Goal: Task Accomplishment & Management: Use online tool/utility

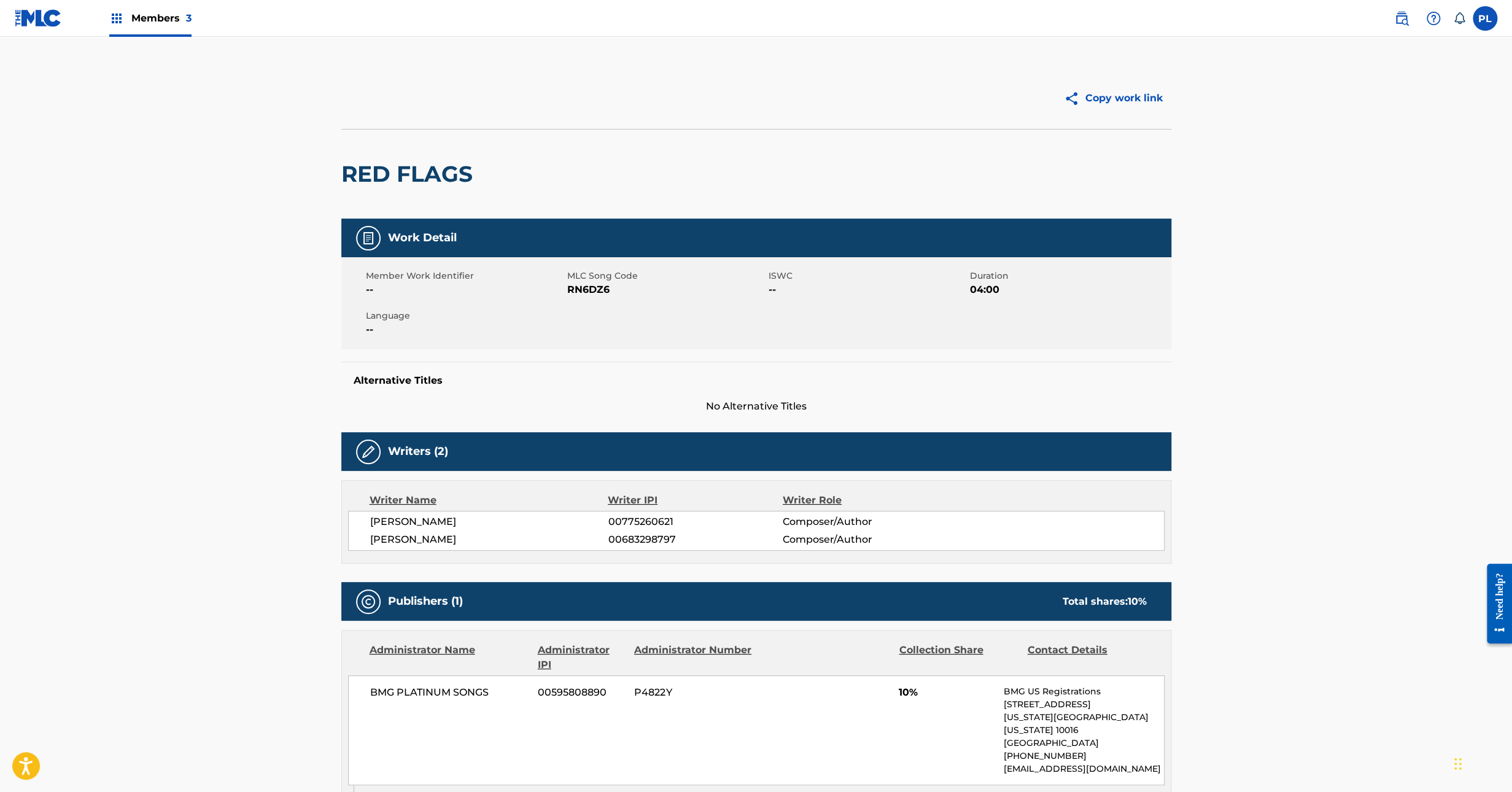
click at [155, 17] on span "Members 3" at bounding box center [161, 18] width 60 height 14
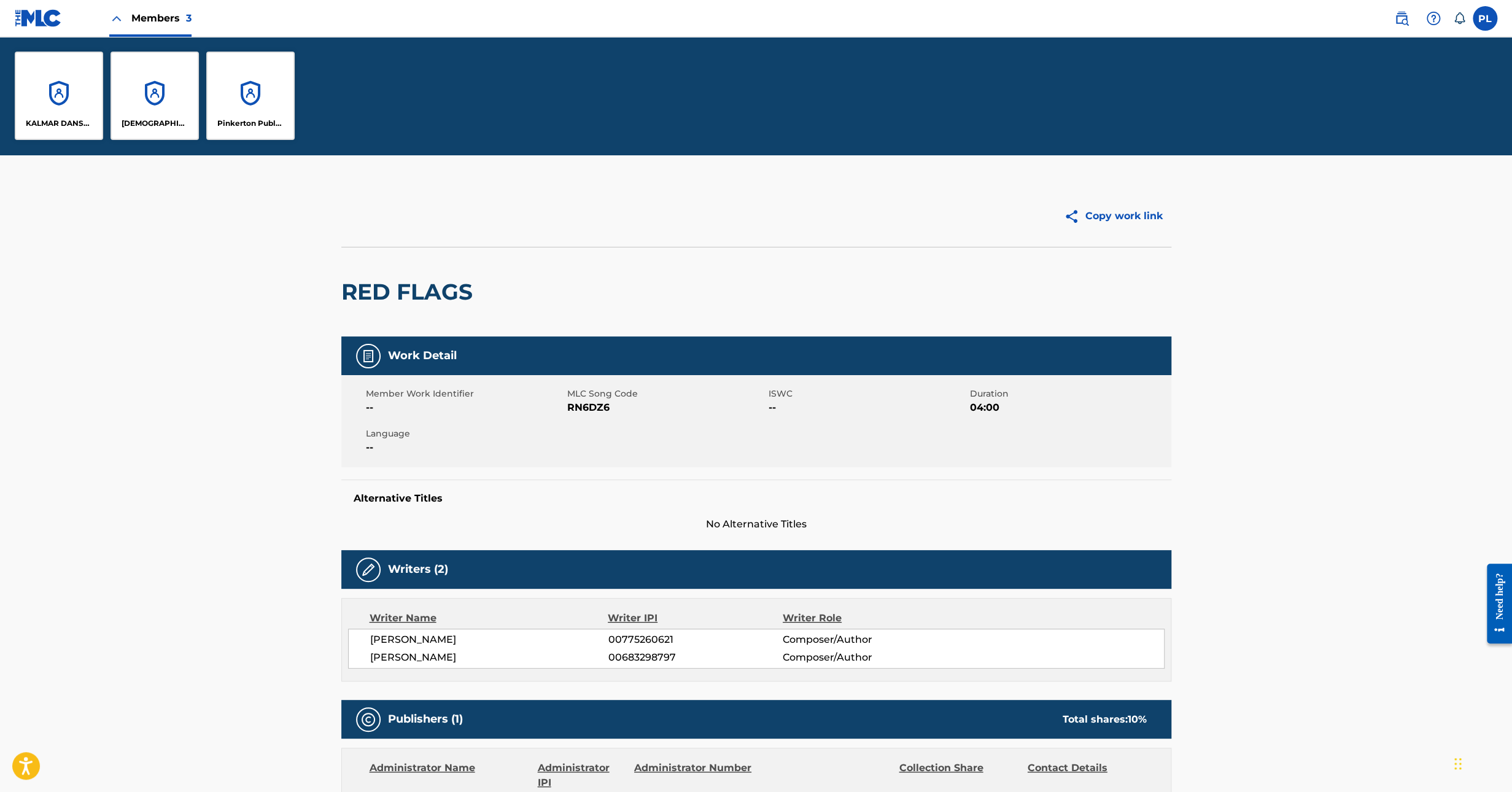
click at [143, 119] on p "[DEMOGRAPHIC_DATA] OF THE LAKE MUSIC AB" at bounding box center [155, 123] width 67 height 11
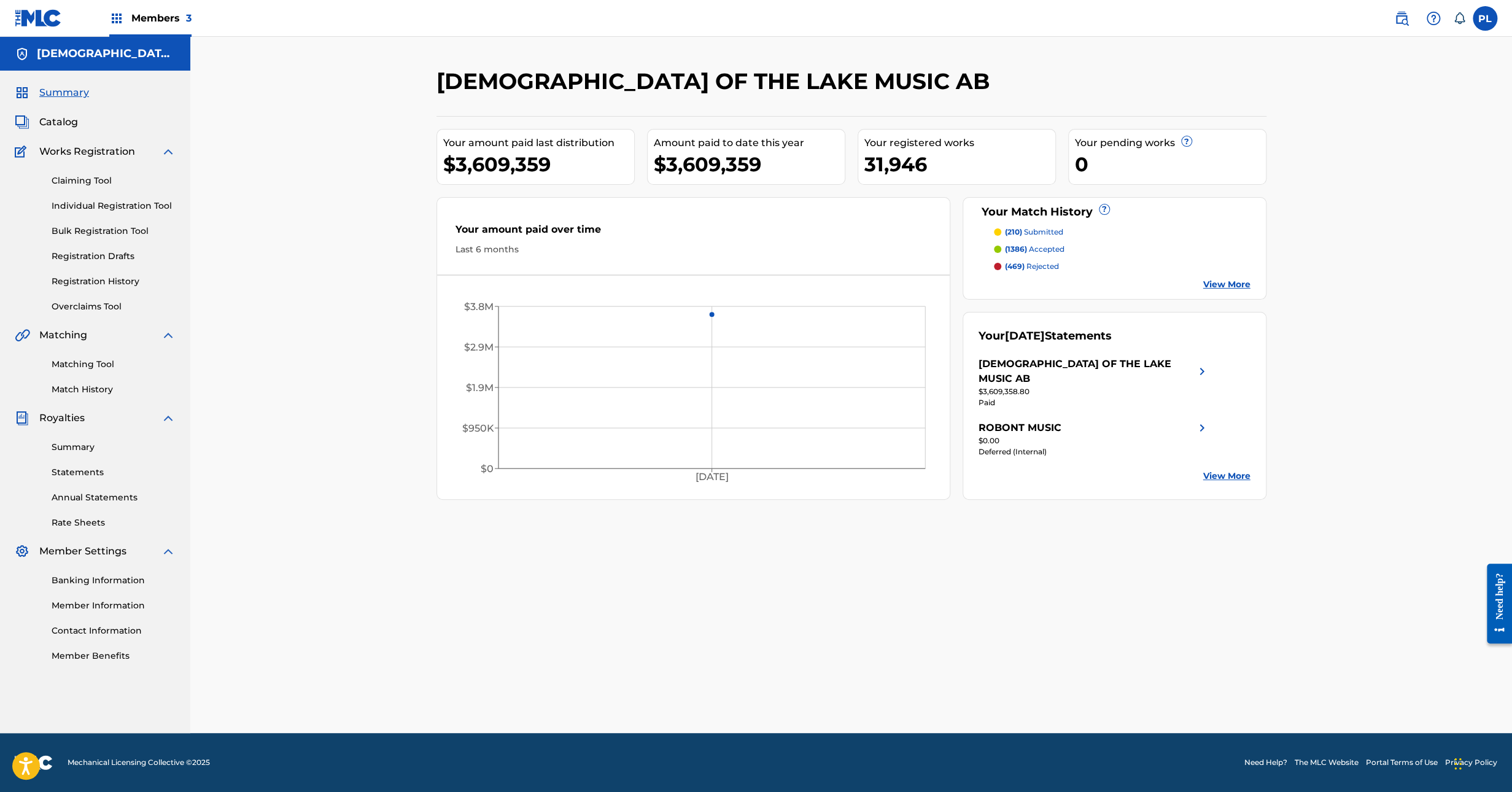
click at [107, 361] on link "Matching Tool" at bounding box center [113, 364] width 124 height 13
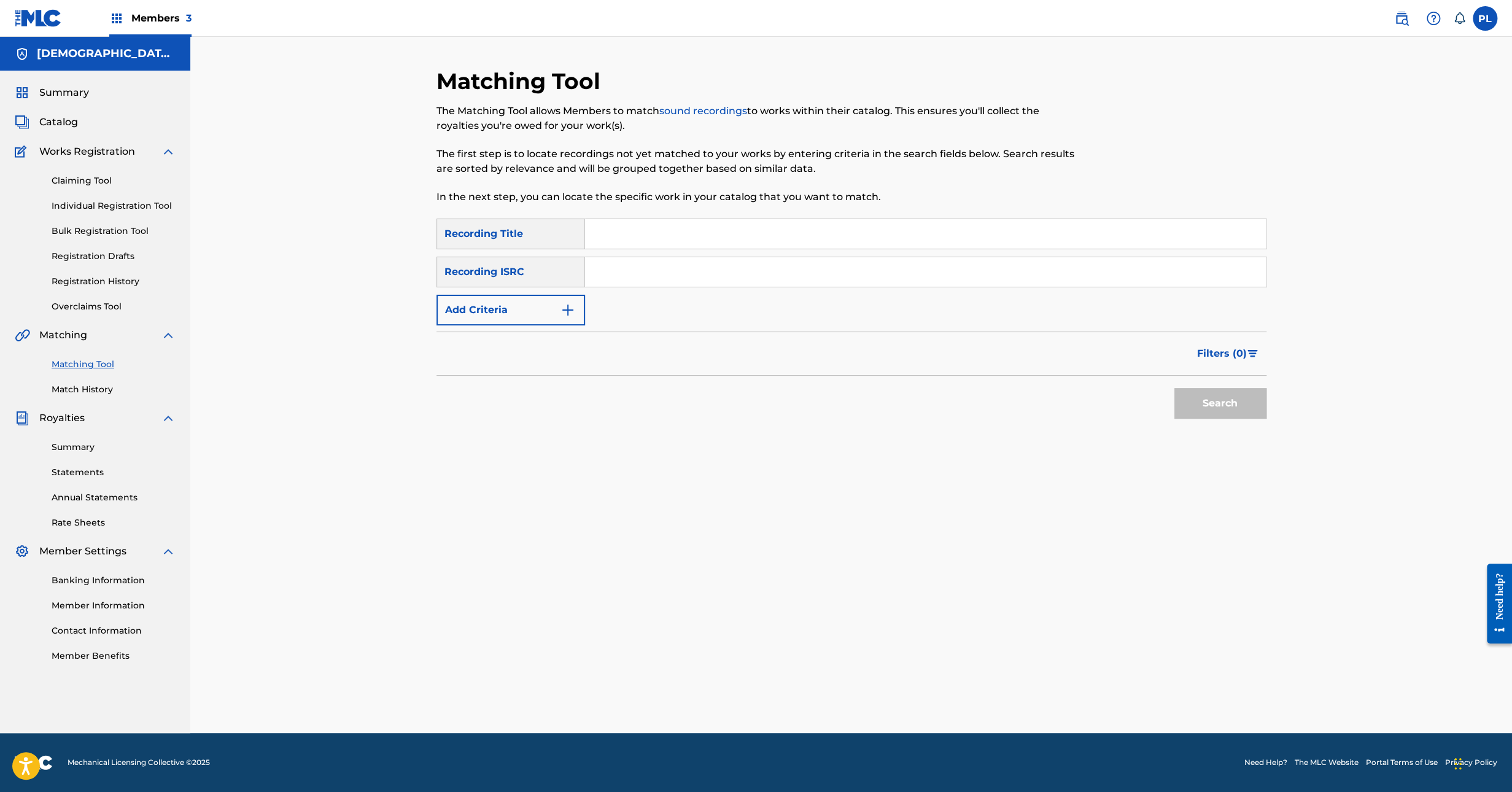
click at [83, 389] on link "Match History" at bounding box center [113, 389] width 124 height 13
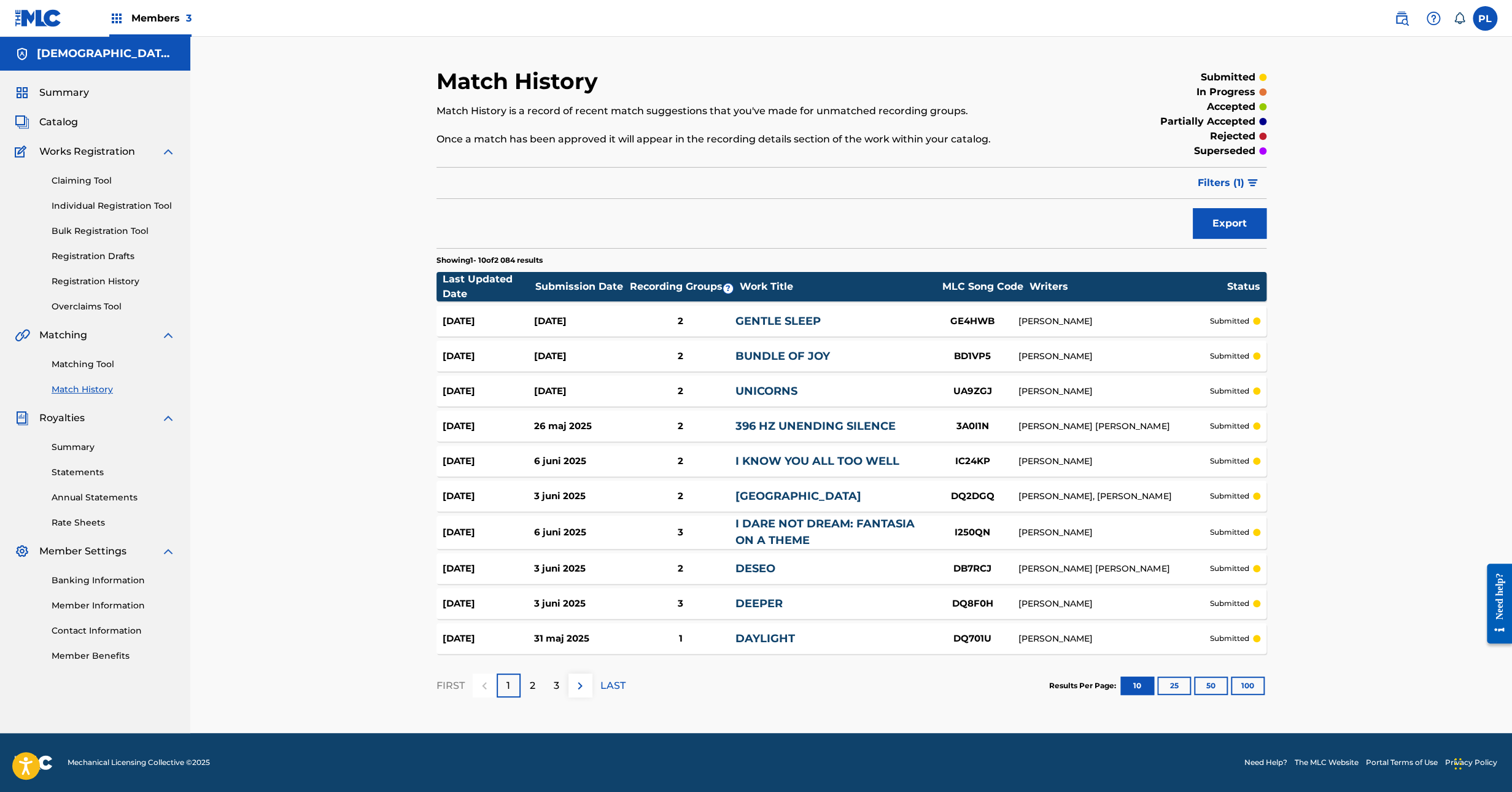
click at [693, 173] on div "Filter Submission Status Filter submitted accepted partially accepted rejected …" at bounding box center [851, 182] width 830 height 32
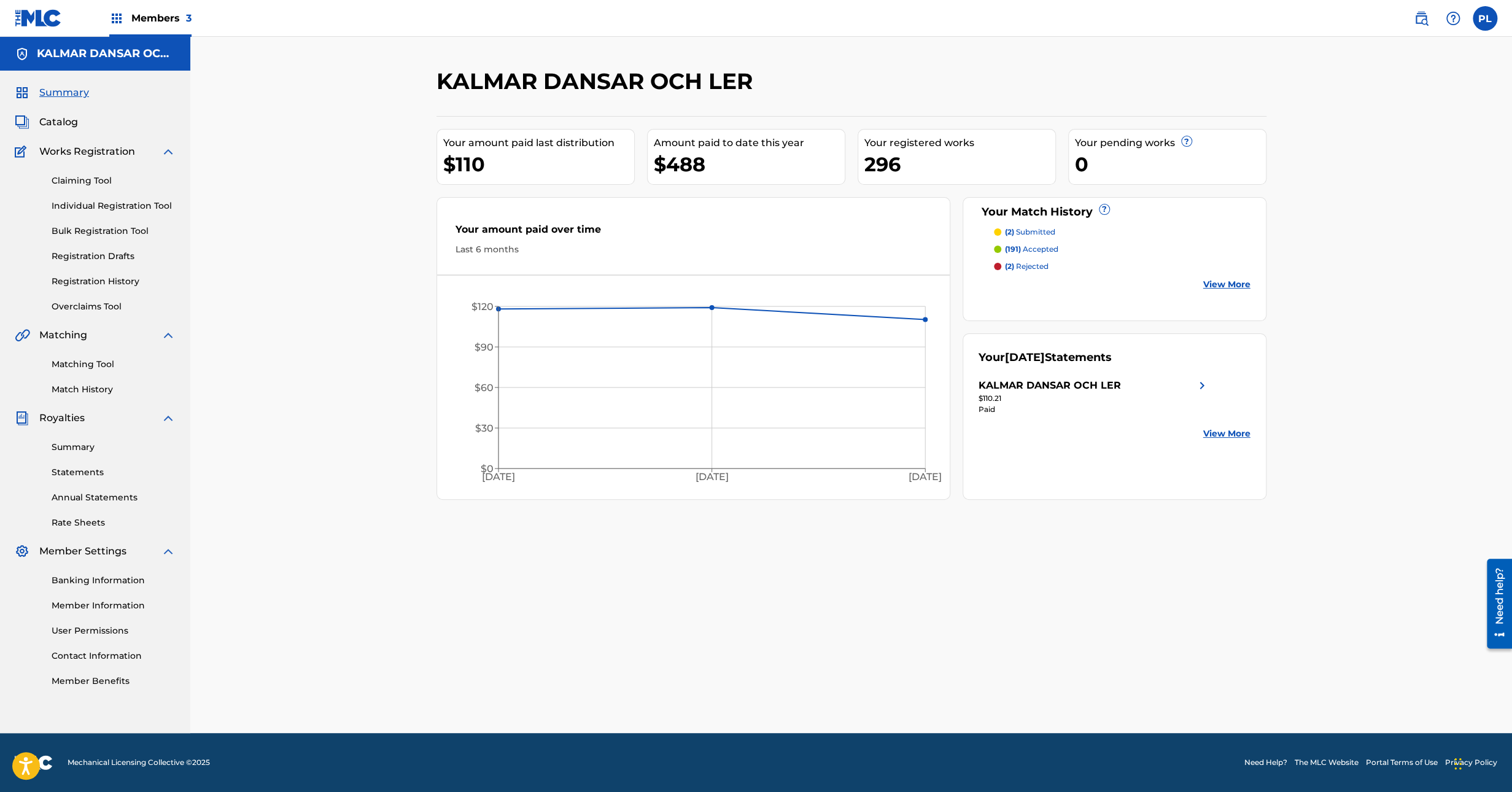
click at [37, 19] on img at bounding box center [38, 18] width 47 height 18
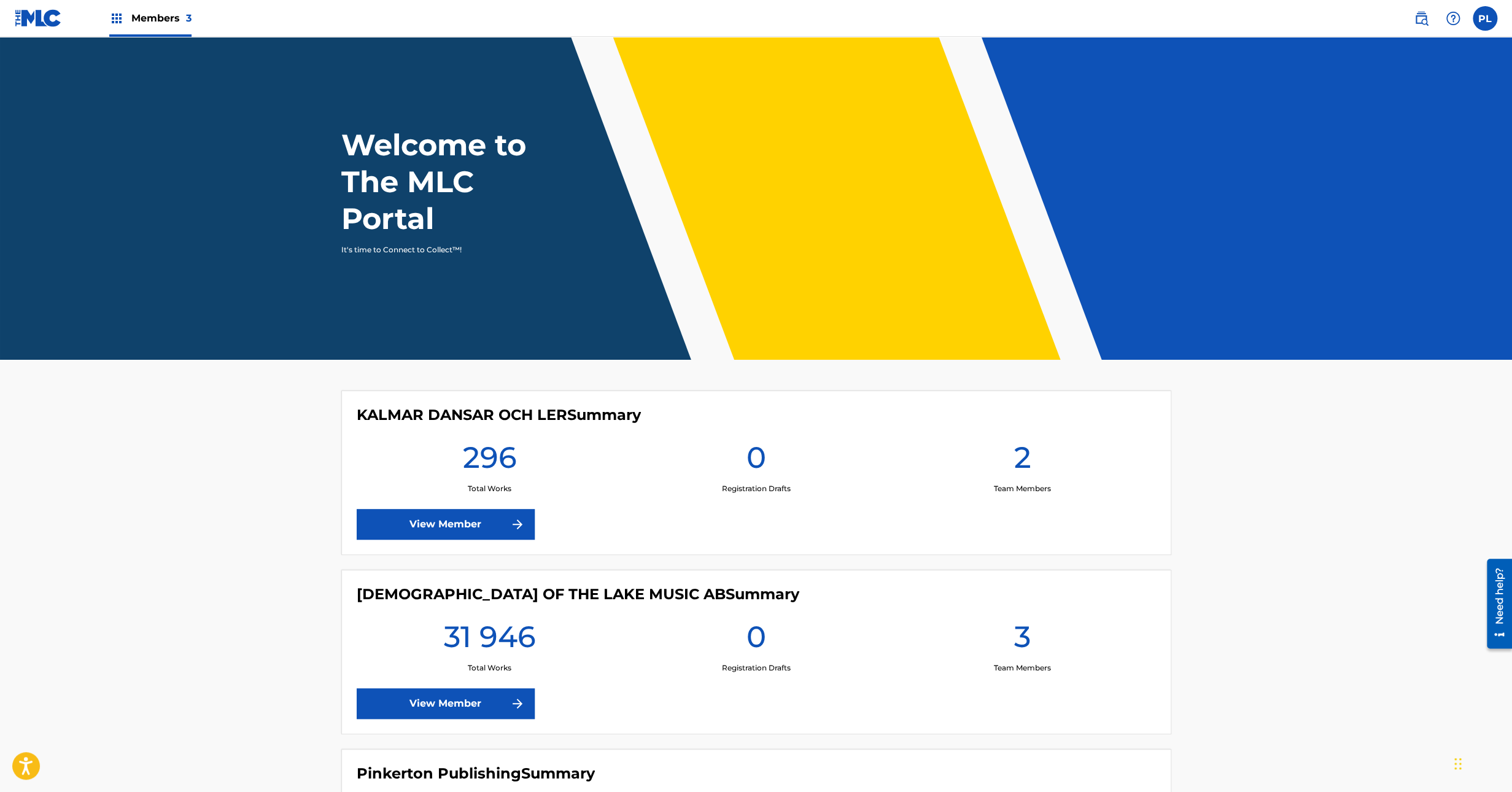
click at [455, 703] on link "View Member" at bounding box center [446, 703] width 178 height 31
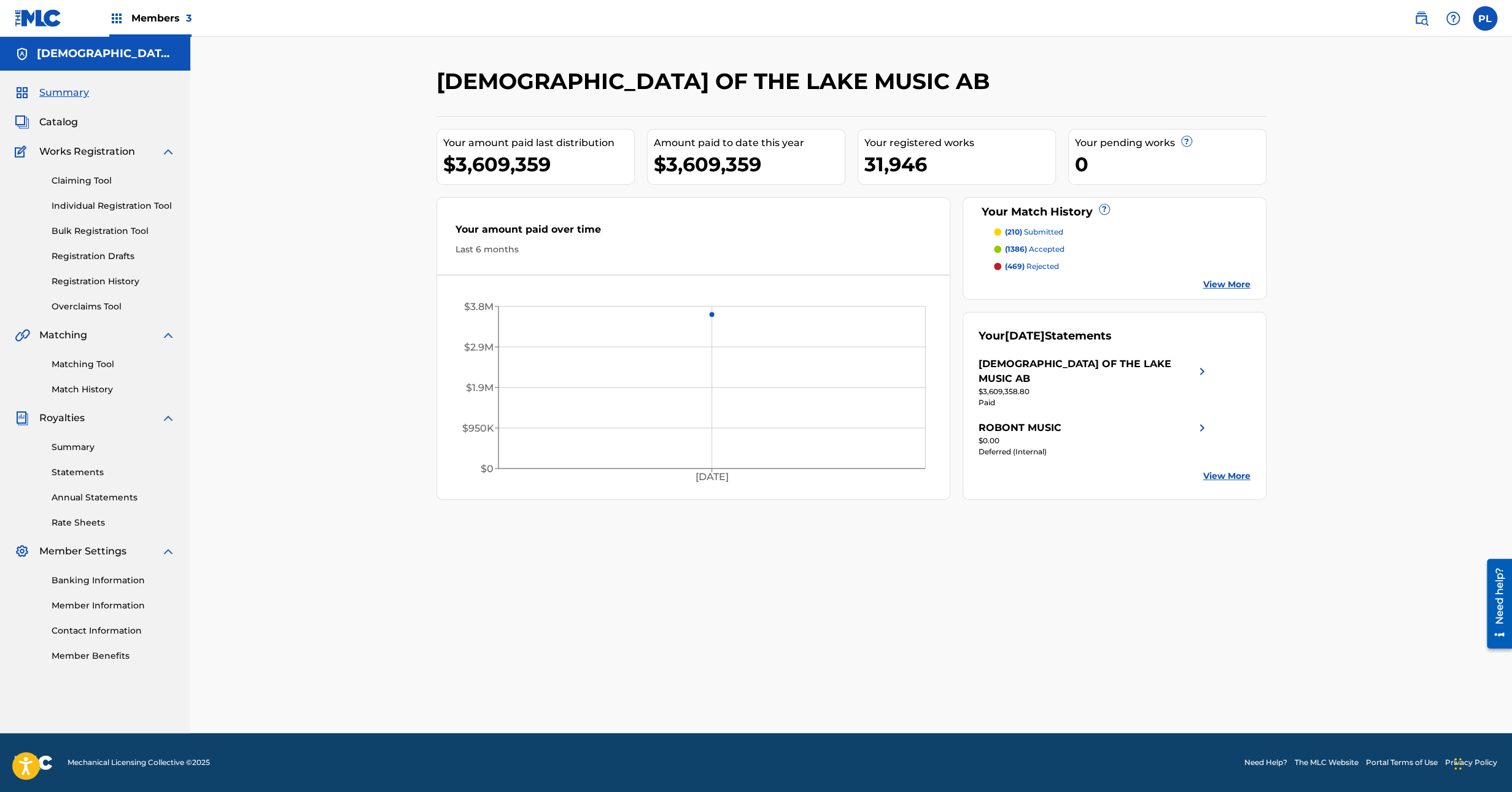
click at [93, 365] on link "Matching Tool" at bounding box center [113, 364] width 124 height 13
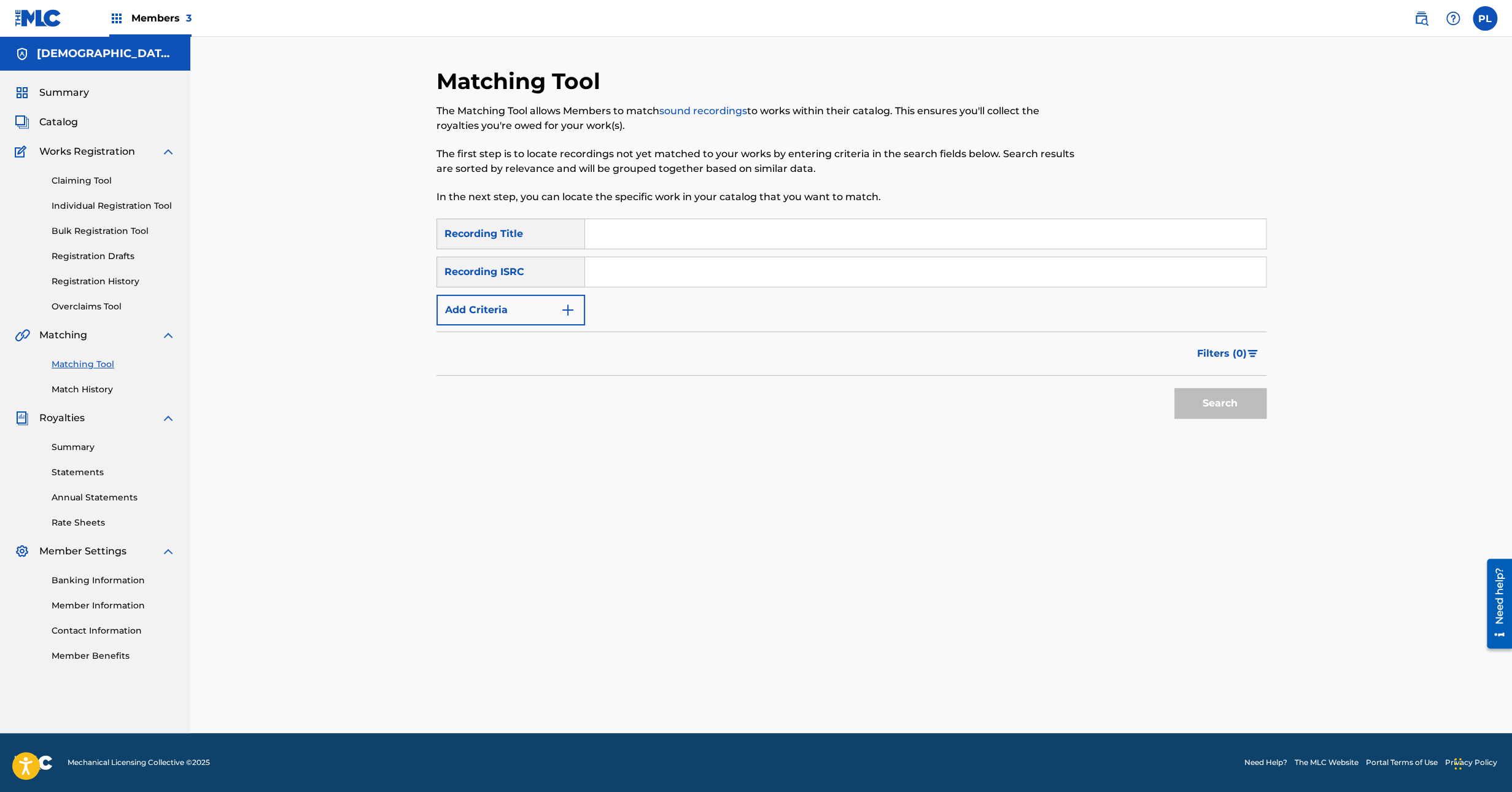
click at [107, 390] on link "Match History" at bounding box center [113, 389] width 124 height 13
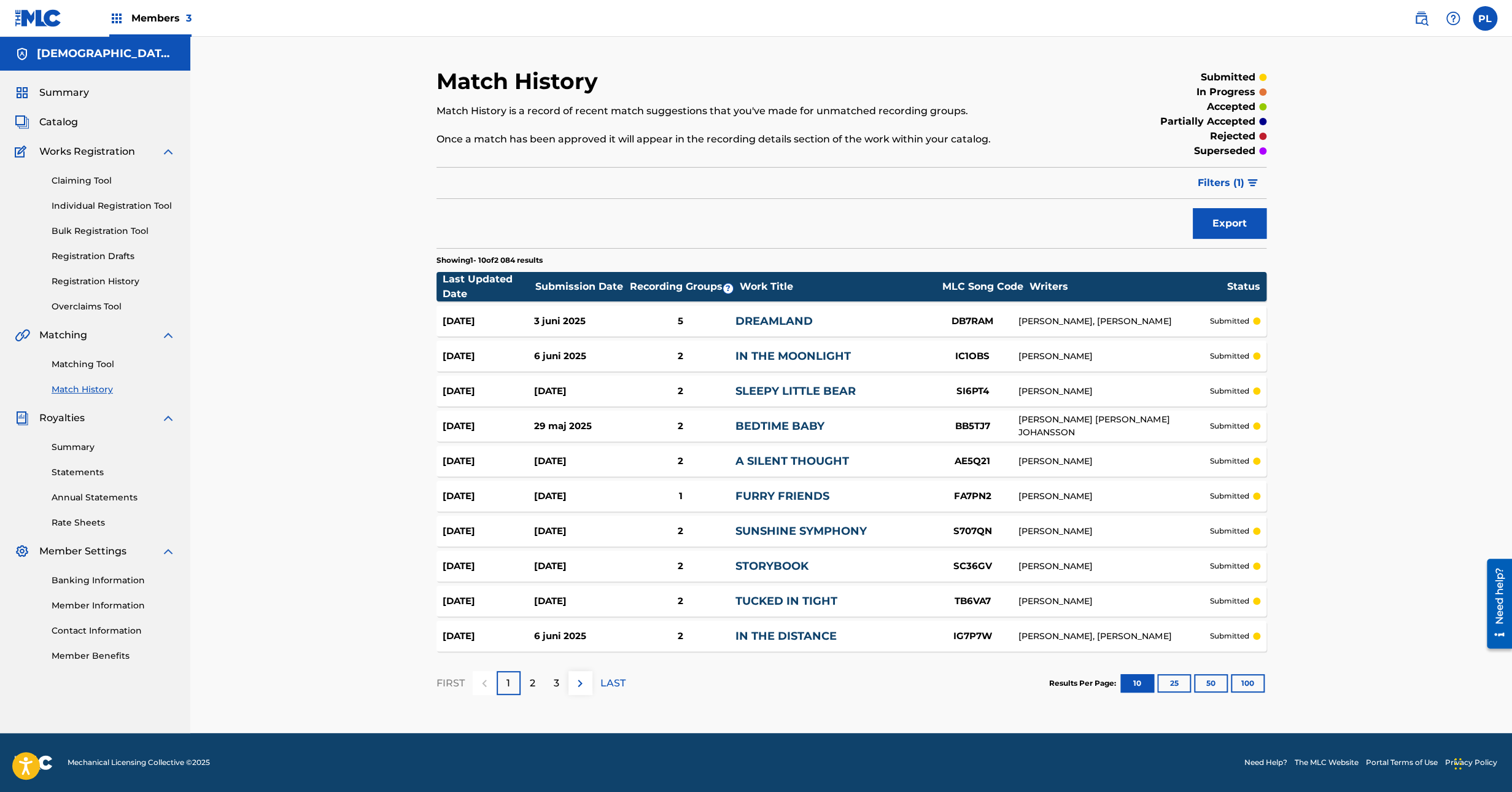
click at [1219, 182] on span "Filters ( 1 )" at bounding box center [1221, 182] width 47 height 15
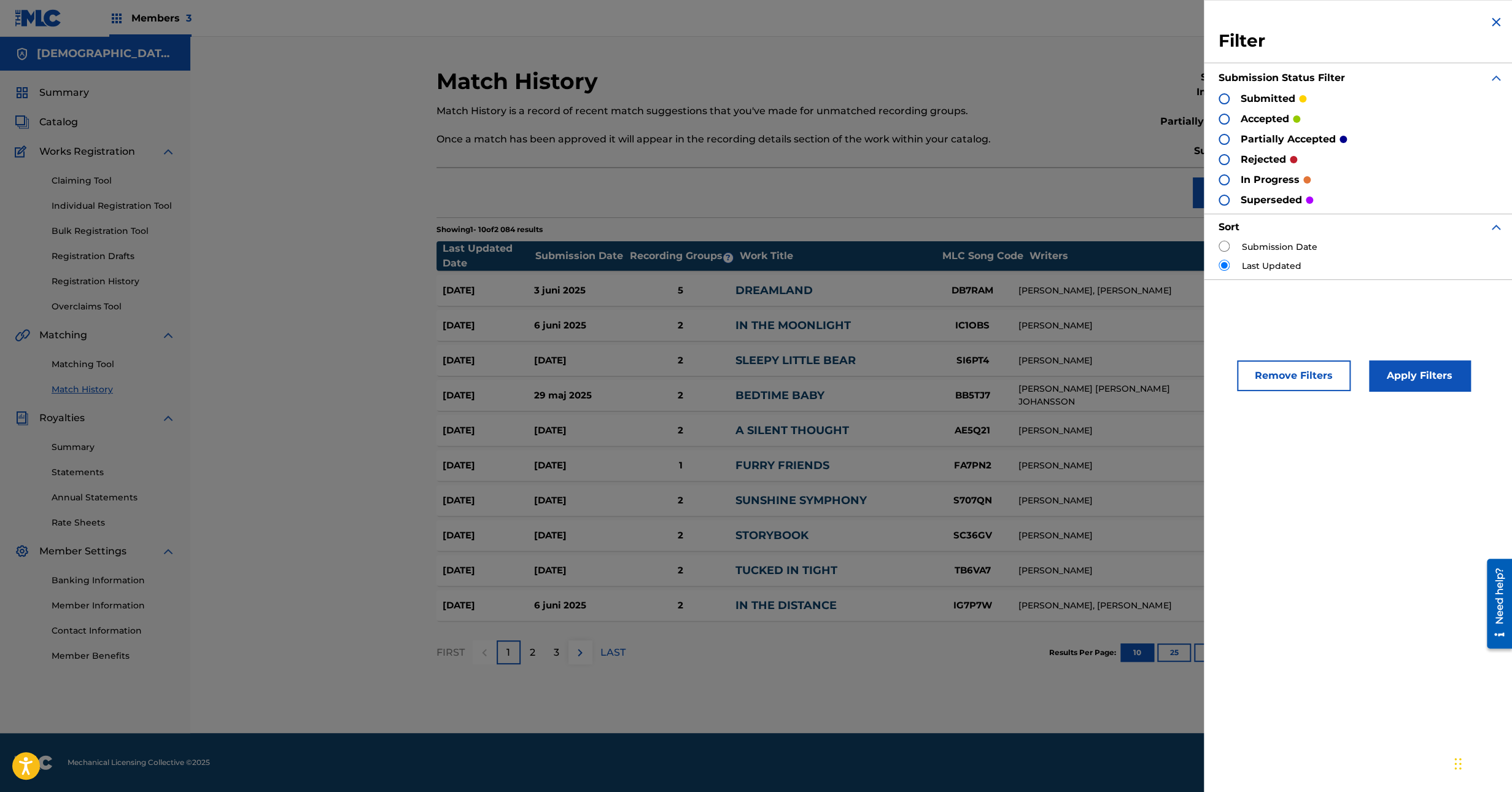
click at [1224, 159] on div at bounding box center [1224, 159] width 11 height 11
click at [1396, 382] on button "Apply Filters" at bounding box center [1419, 376] width 101 height 31
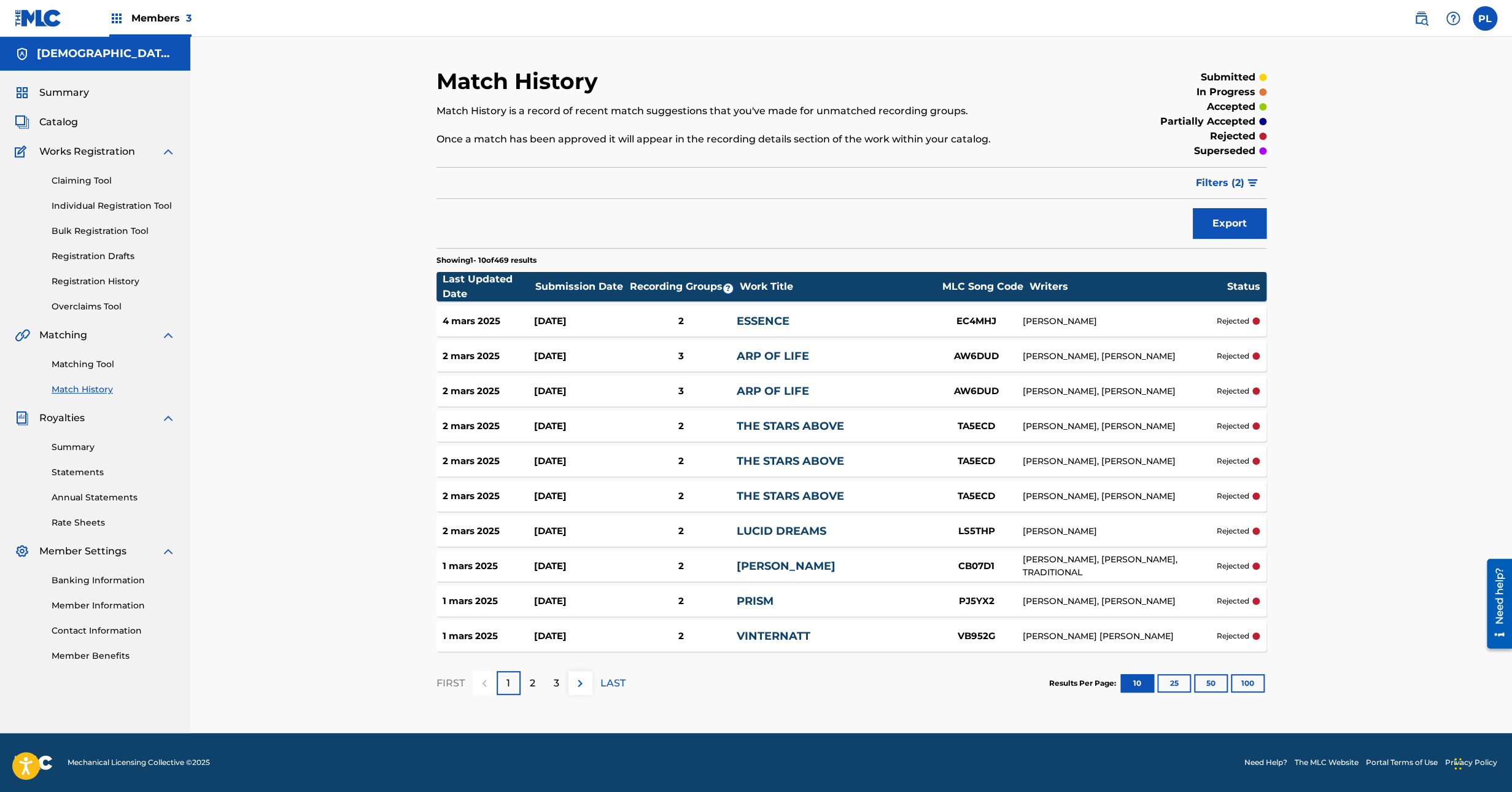
drag, startPoint x: 1252, startPoint y: 682, endPoint x: 1244, endPoint y: 677, distance: 9.4
click at [1252, 682] on button "100" at bounding box center [1247, 683] width 34 height 19
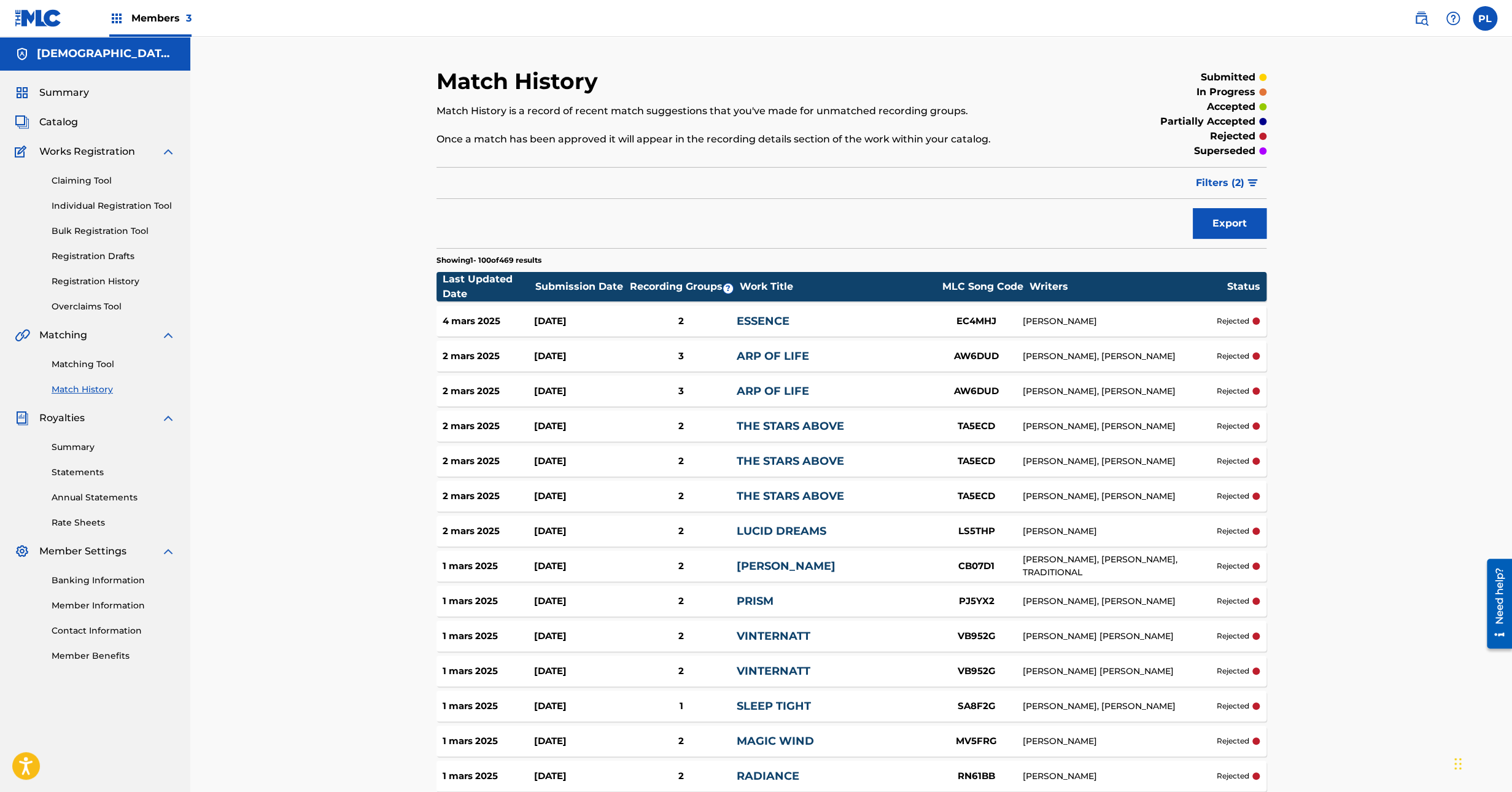
scroll to position [2763, 0]
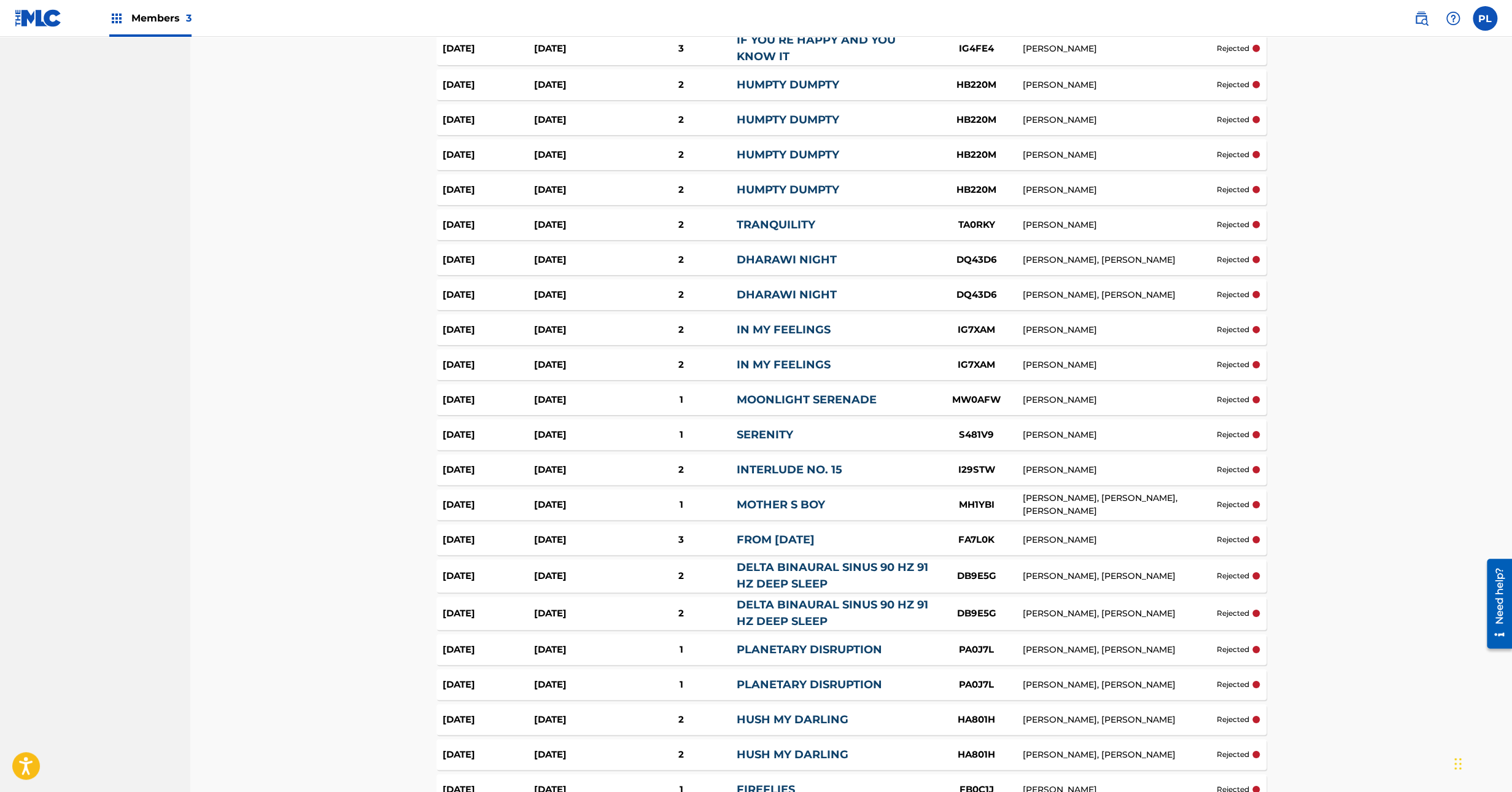
click at [1233, 403] on div "28 feb. 2025 19 feb. 2025 1 MOONLIGHT SERENADE MW0AFW MOHAMMAD CHATRI rejected" at bounding box center [851, 400] width 830 height 31
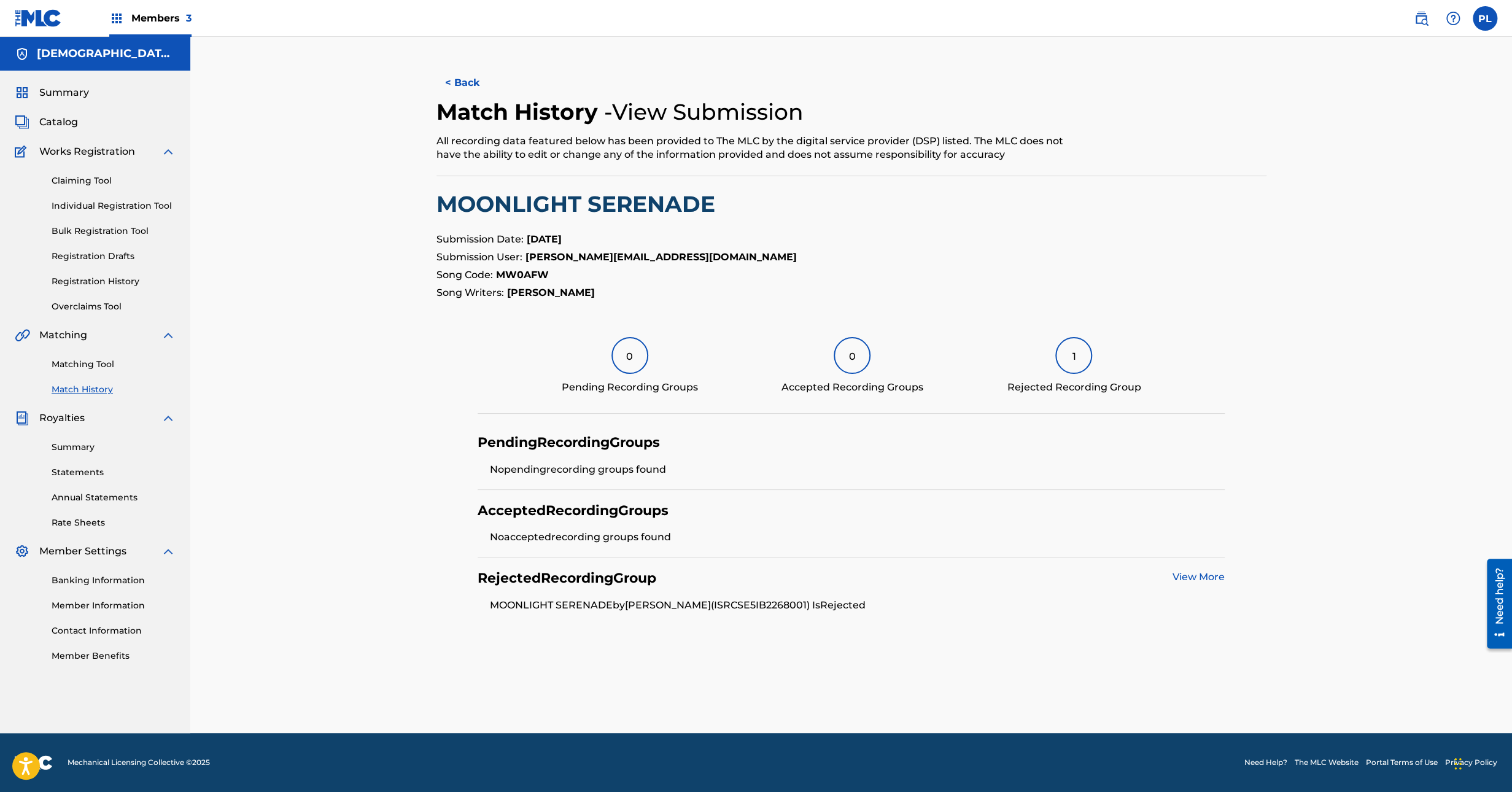
click at [475, 87] on button "< Back" at bounding box center [473, 82] width 74 height 31
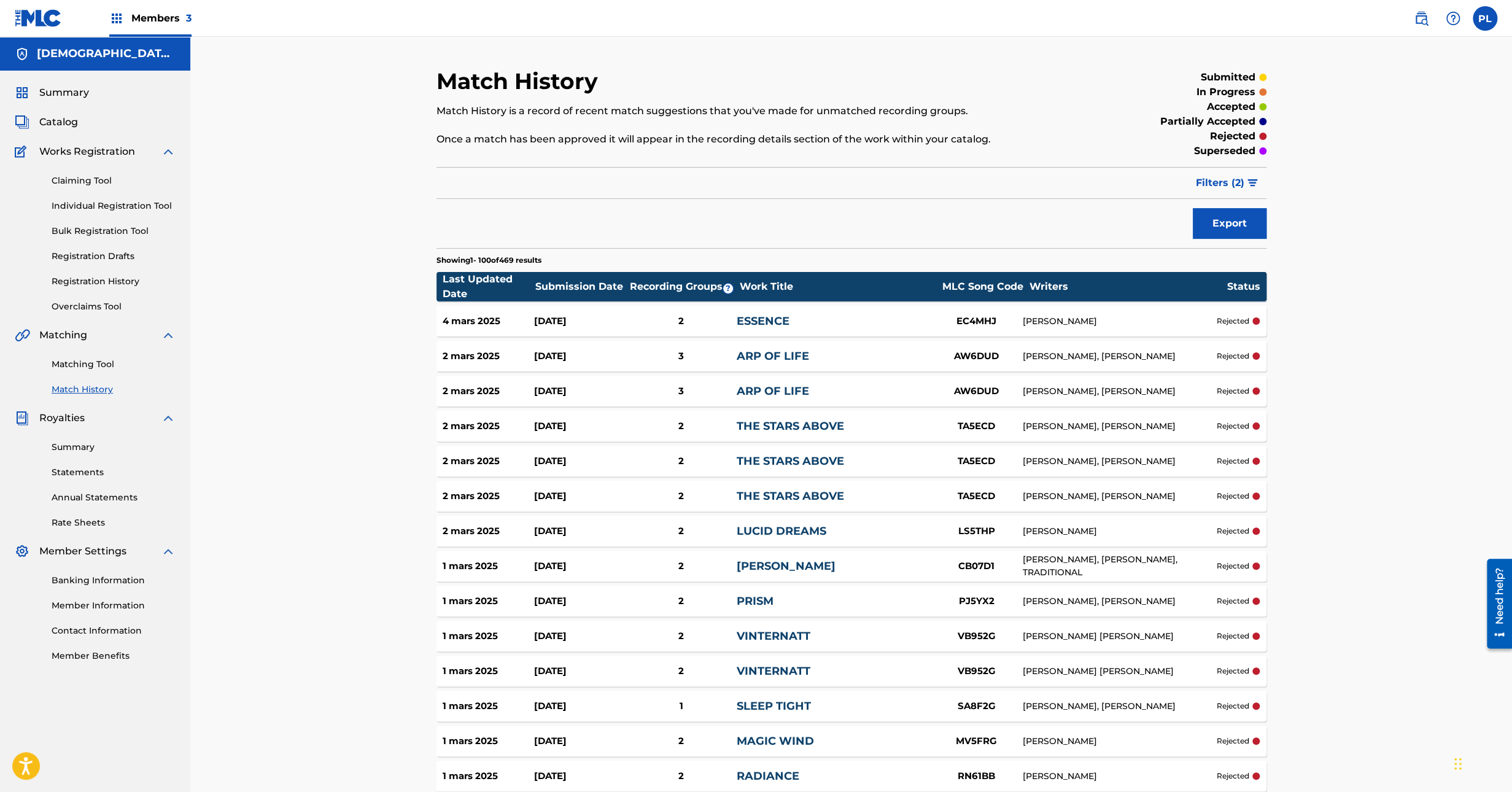
scroll to position [2763, 0]
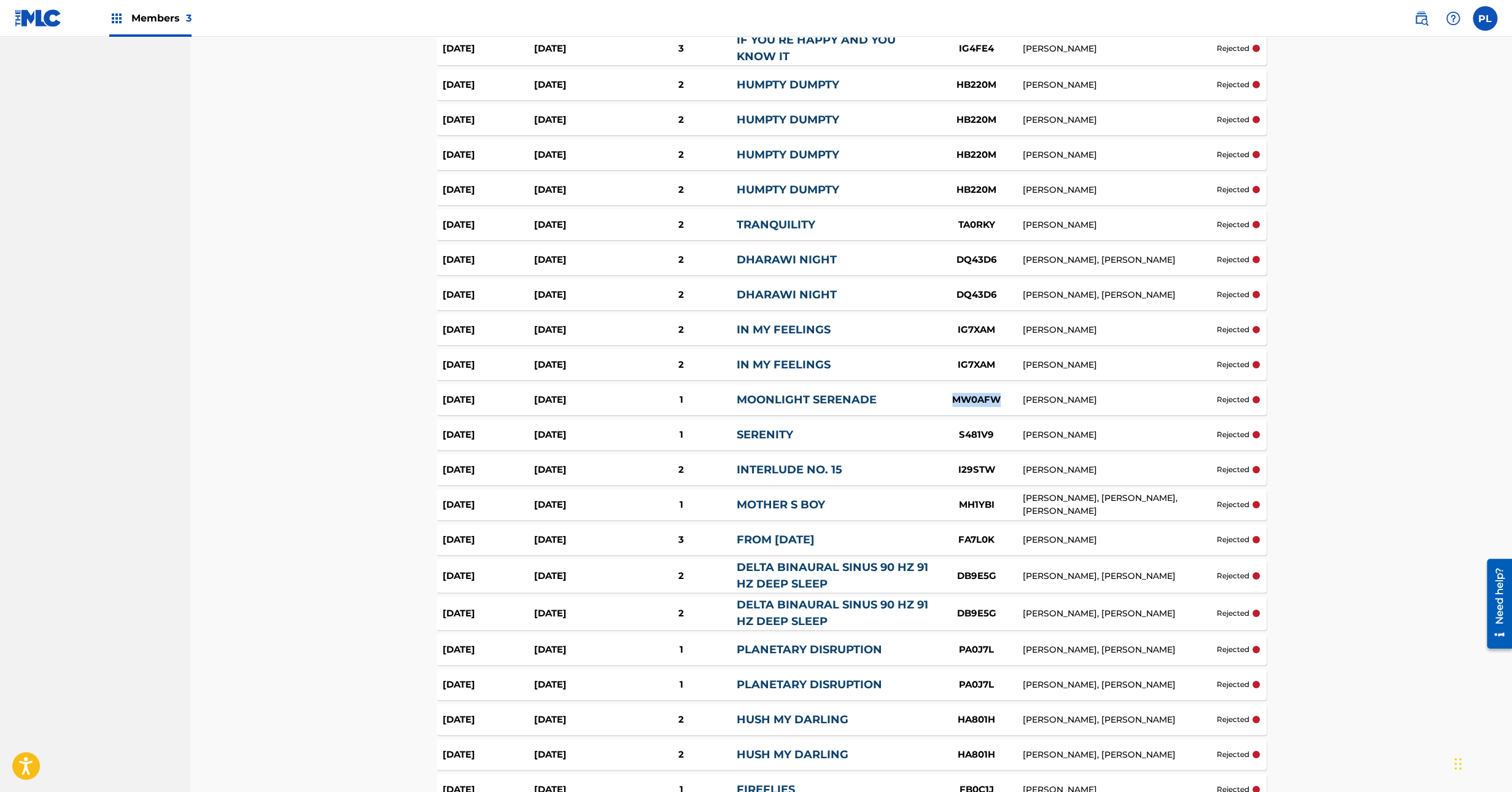
drag, startPoint x: 1007, startPoint y: 399, endPoint x: 952, endPoint y: 401, distance: 55.0
click at [952, 401] on div "MW0AFW" at bounding box center [976, 400] width 92 height 14
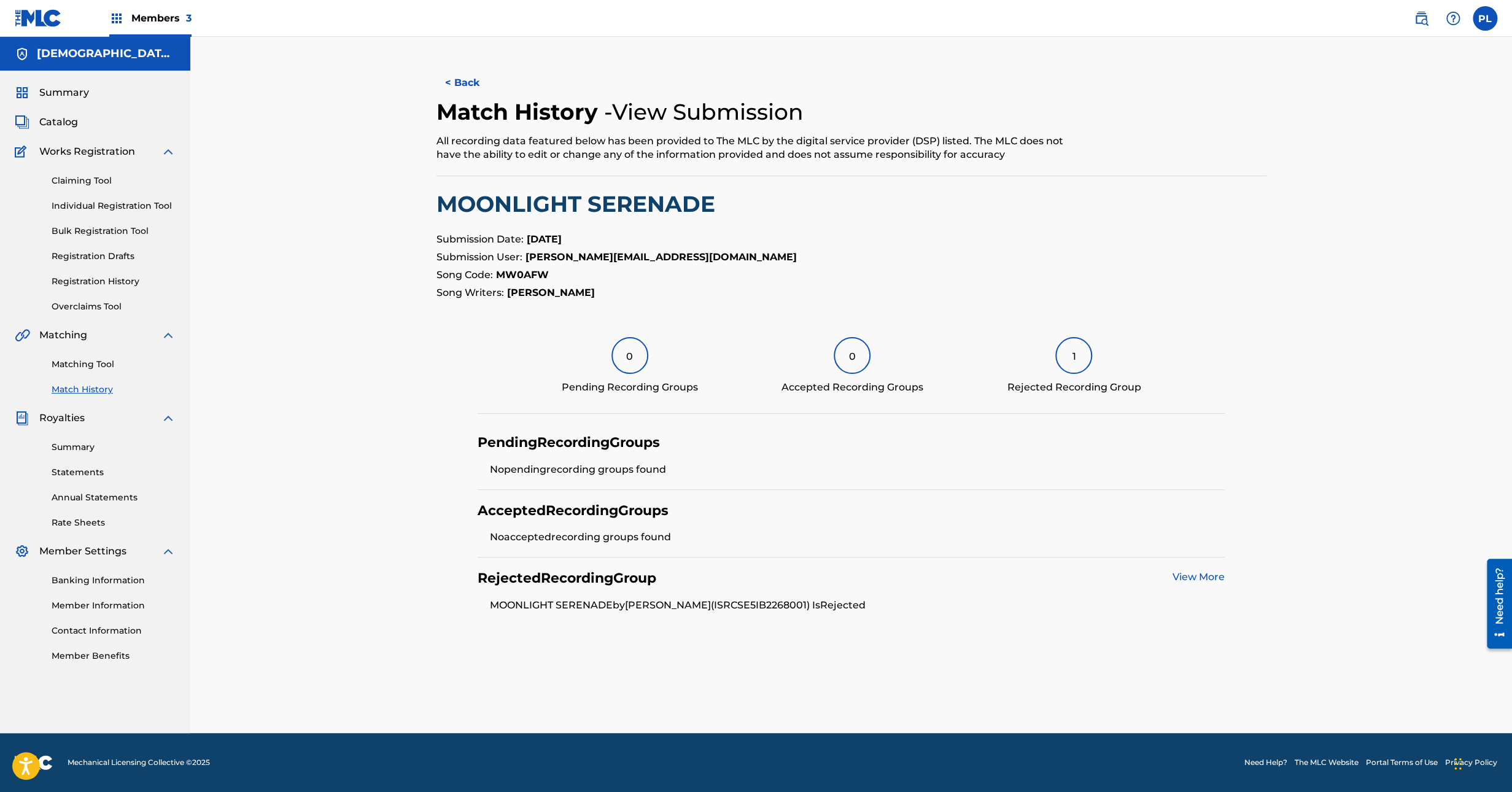
click at [779, 601] on li "MOONLIGHT SERENADE by NINEVE WILSON (ISRC SE5IB2268001 ) Is Rejected" at bounding box center [857, 605] width 735 height 15
copy li "SE5IB2268001"
click at [96, 365] on link "Matching Tool" at bounding box center [113, 364] width 124 height 13
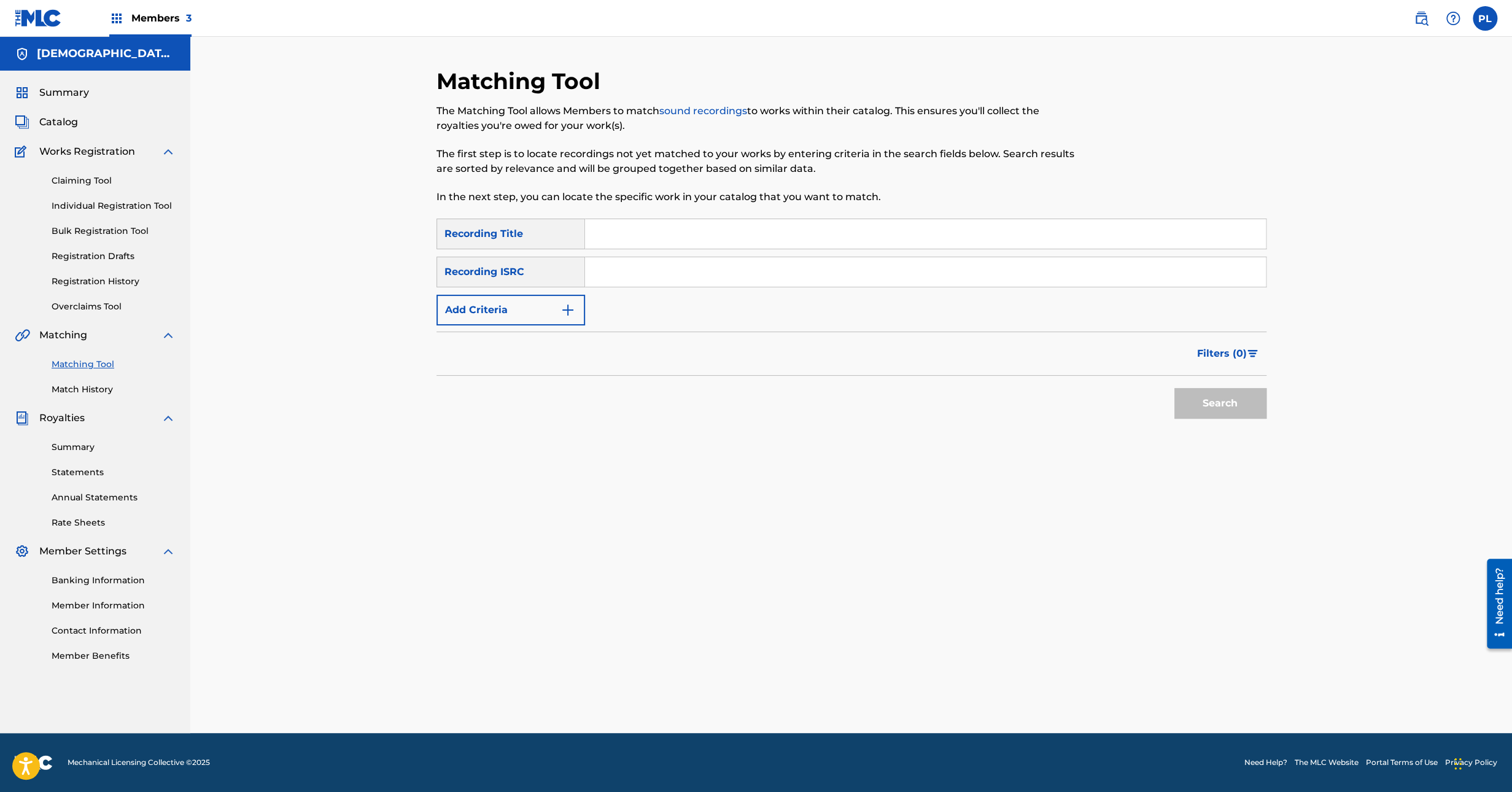
click at [102, 365] on link "Matching Tool" at bounding box center [113, 364] width 124 height 13
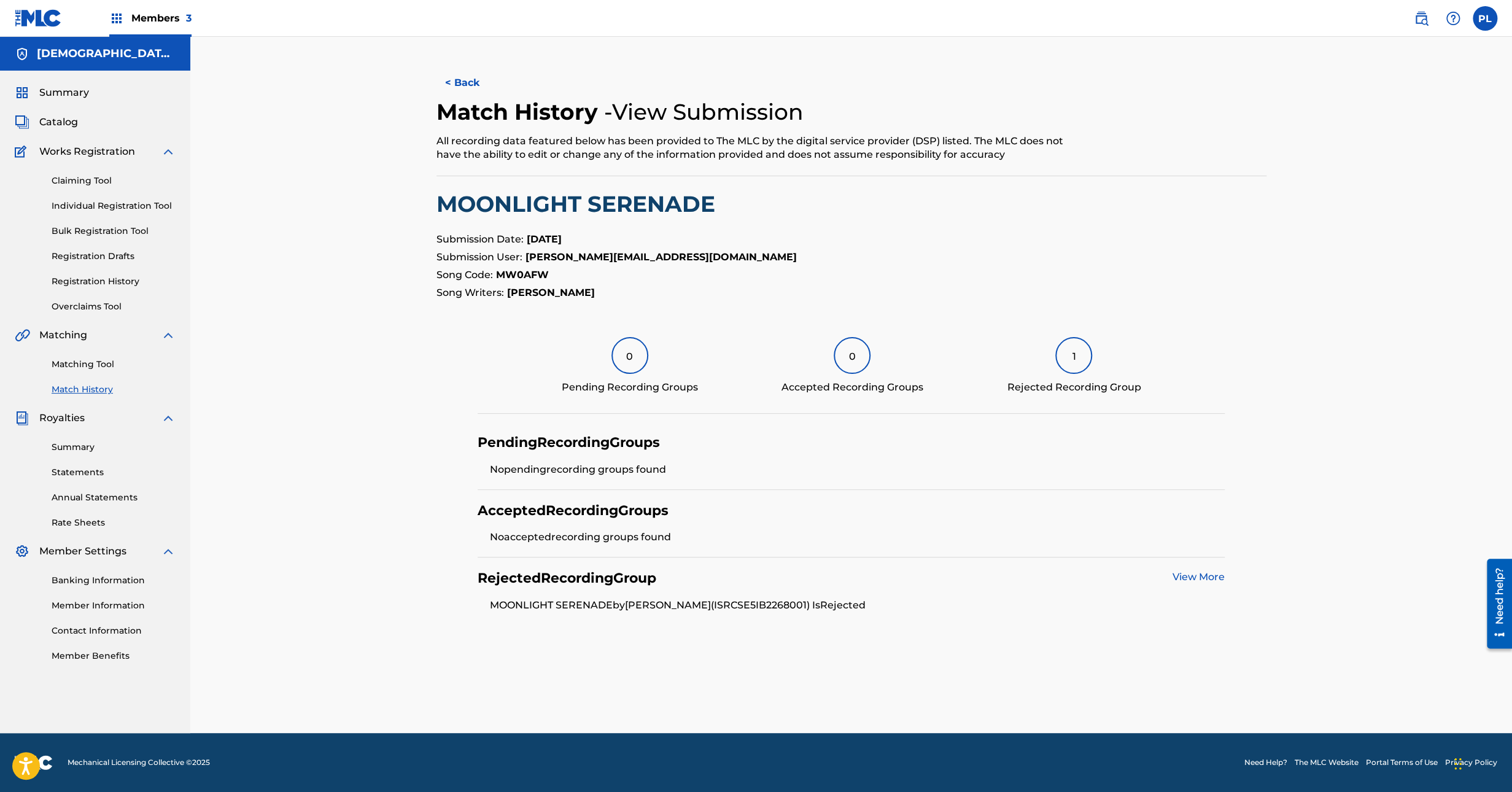
click at [535, 273] on strong "MW0AFW" at bounding box center [523, 275] width 53 height 12
copy p "Code: MW0AFW"
click at [553, 269] on p "Song Code: MW0AFW" at bounding box center [851, 275] width 830 height 15
drag, startPoint x: 557, startPoint y: 275, endPoint x: 500, endPoint y: 279, distance: 57.1
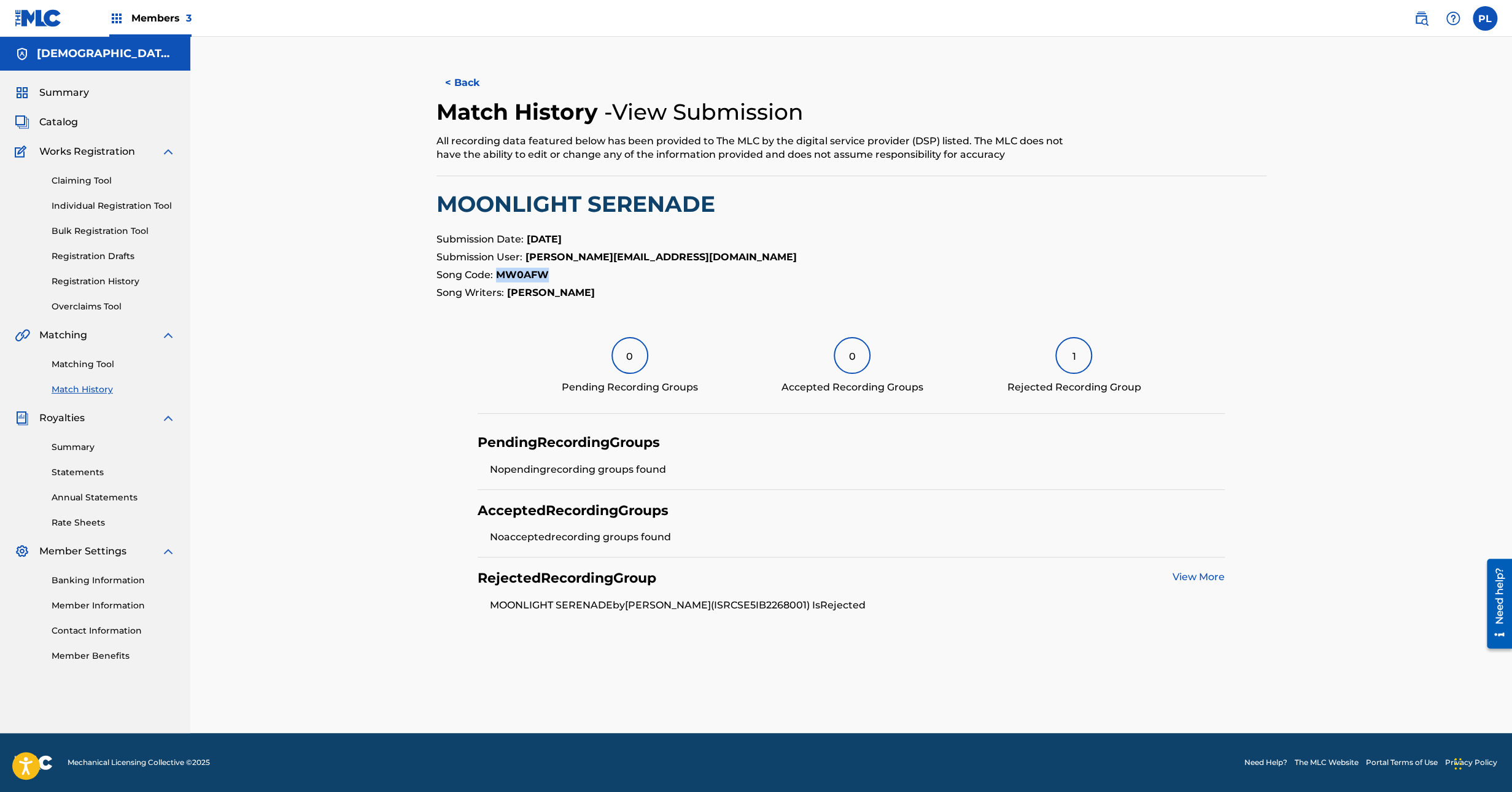
click at [500, 279] on p "Song Code: MW0AFW" at bounding box center [851, 275] width 830 height 15
copy strong "MW0AFW"
click at [65, 123] on span "Catalog" at bounding box center [58, 122] width 39 height 15
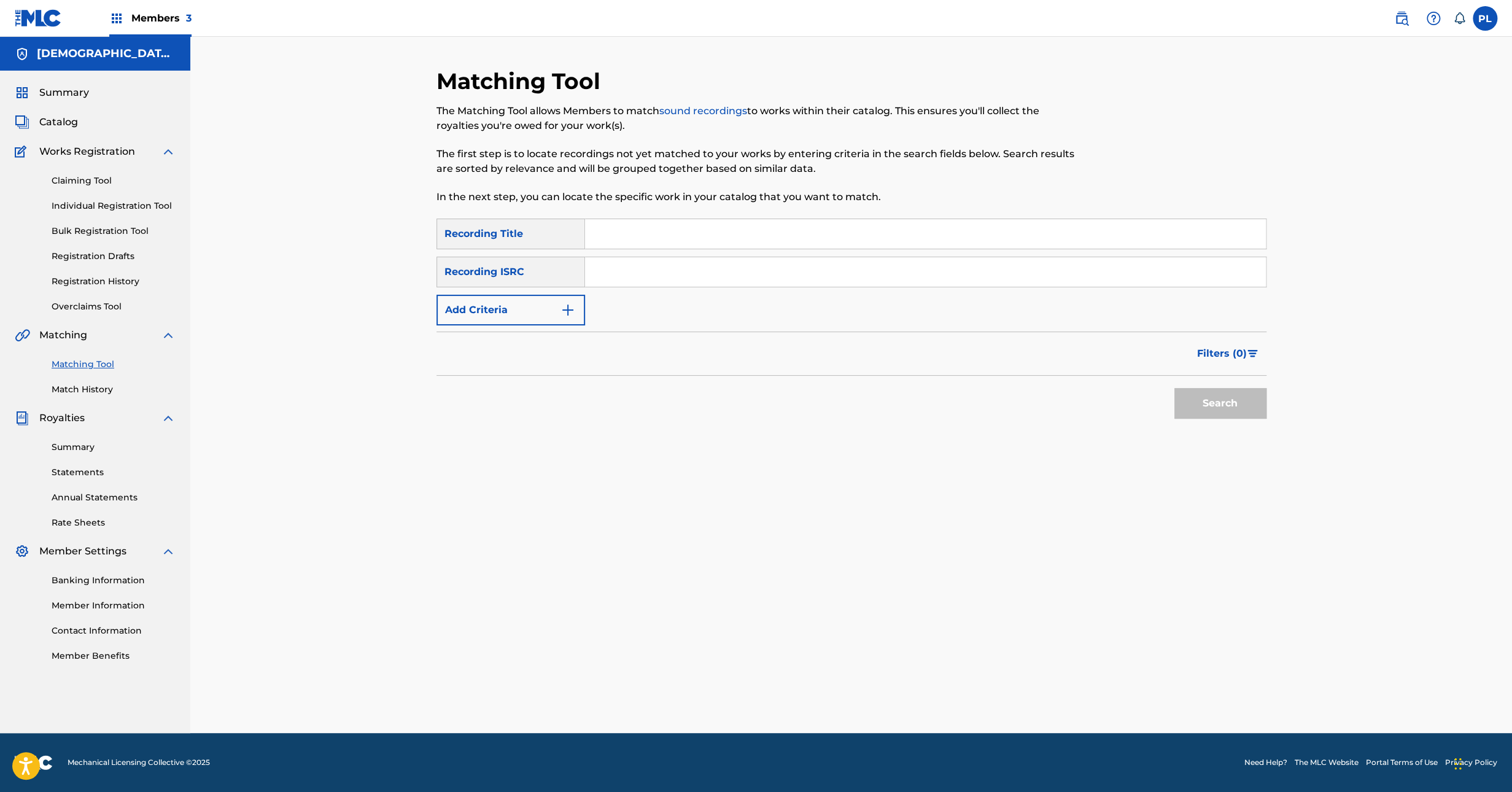
click at [643, 275] on input "Search Form" at bounding box center [925, 271] width 681 height 29
paste input "SE5IB2268001"
type input "SE5IB2268001"
click at [1226, 393] on button "Search" at bounding box center [1221, 403] width 92 height 31
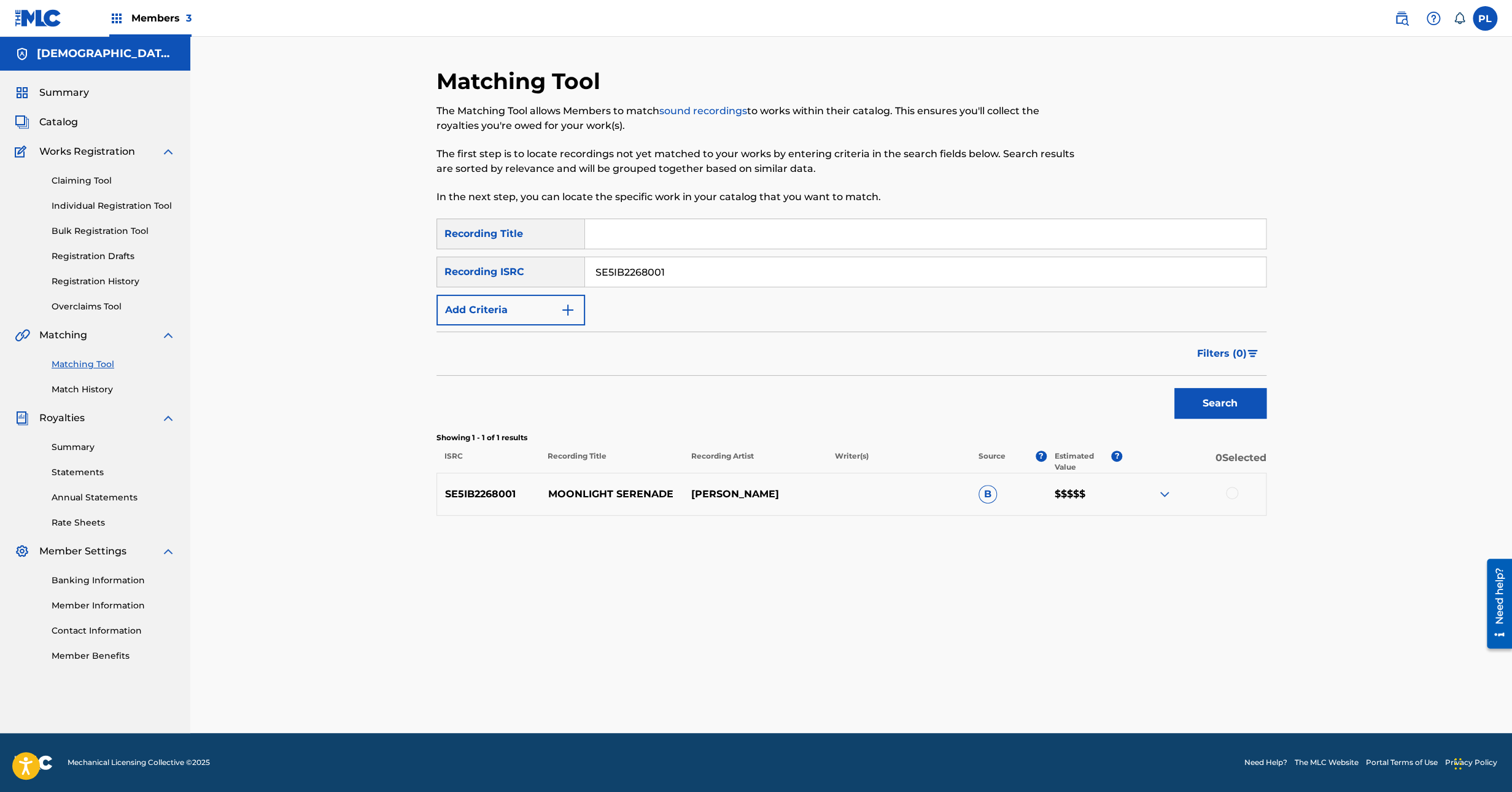
click at [1163, 493] on img at bounding box center [1164, 494] width 15 height 15
click at [1234, 495] on div at bounding box center [1232, 493] width 12 height 12
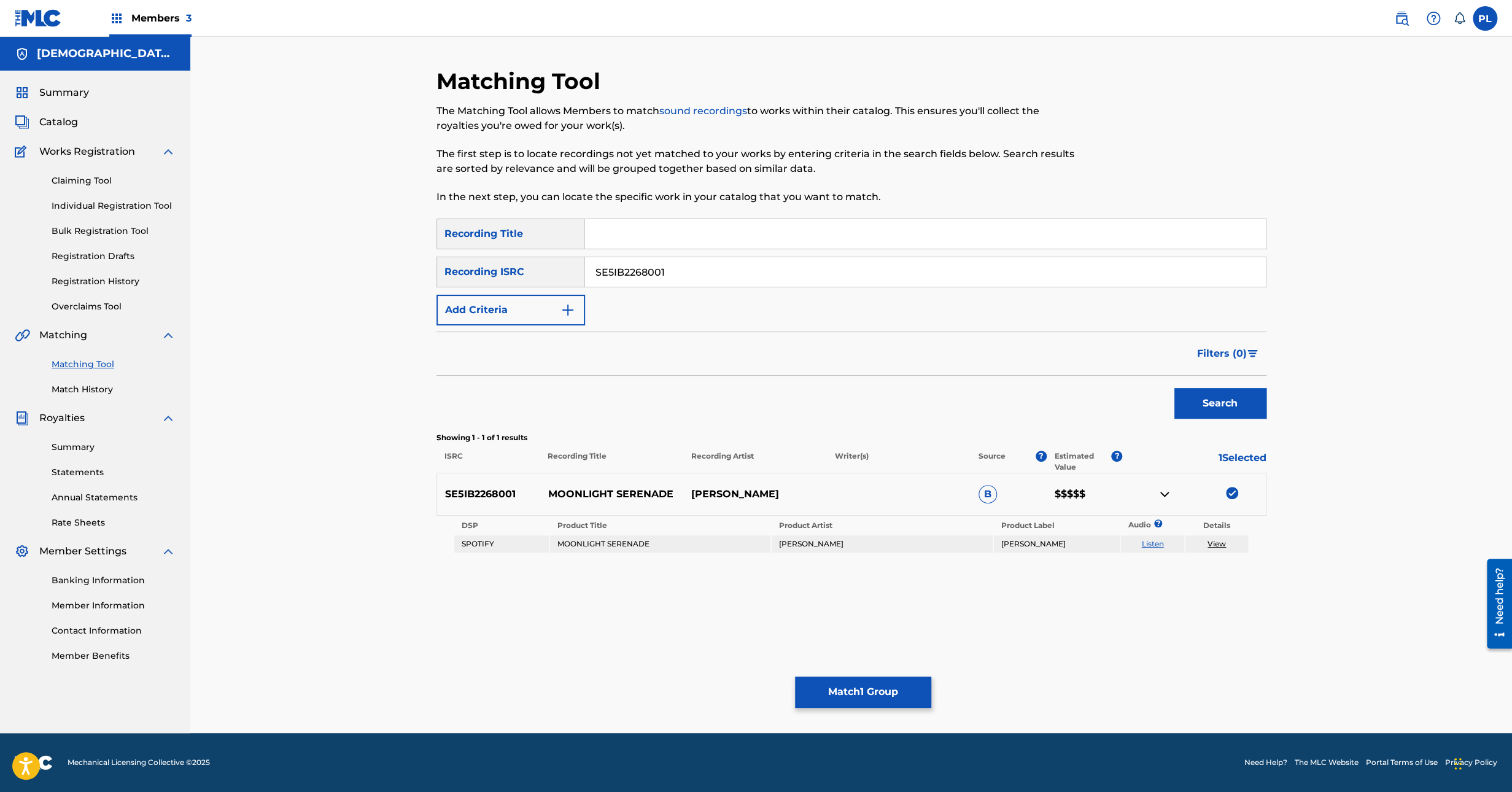
click at [873, 689] on button "Match 1 Group" at bounding box center [862, 692] width 136 height 31
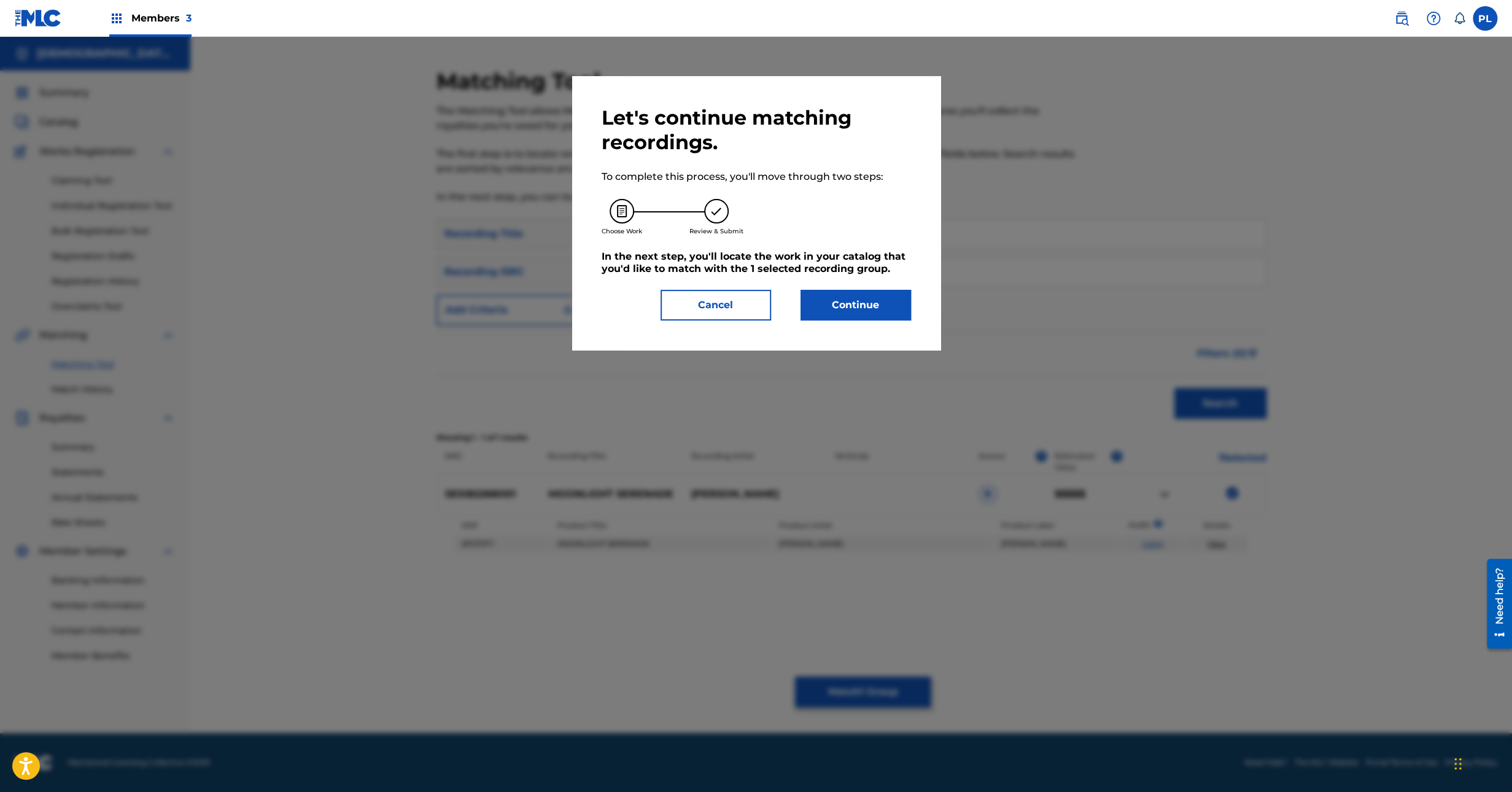
click at [895, 306] on button "Continue" at bounding box center [856, 305] width 111 height 31
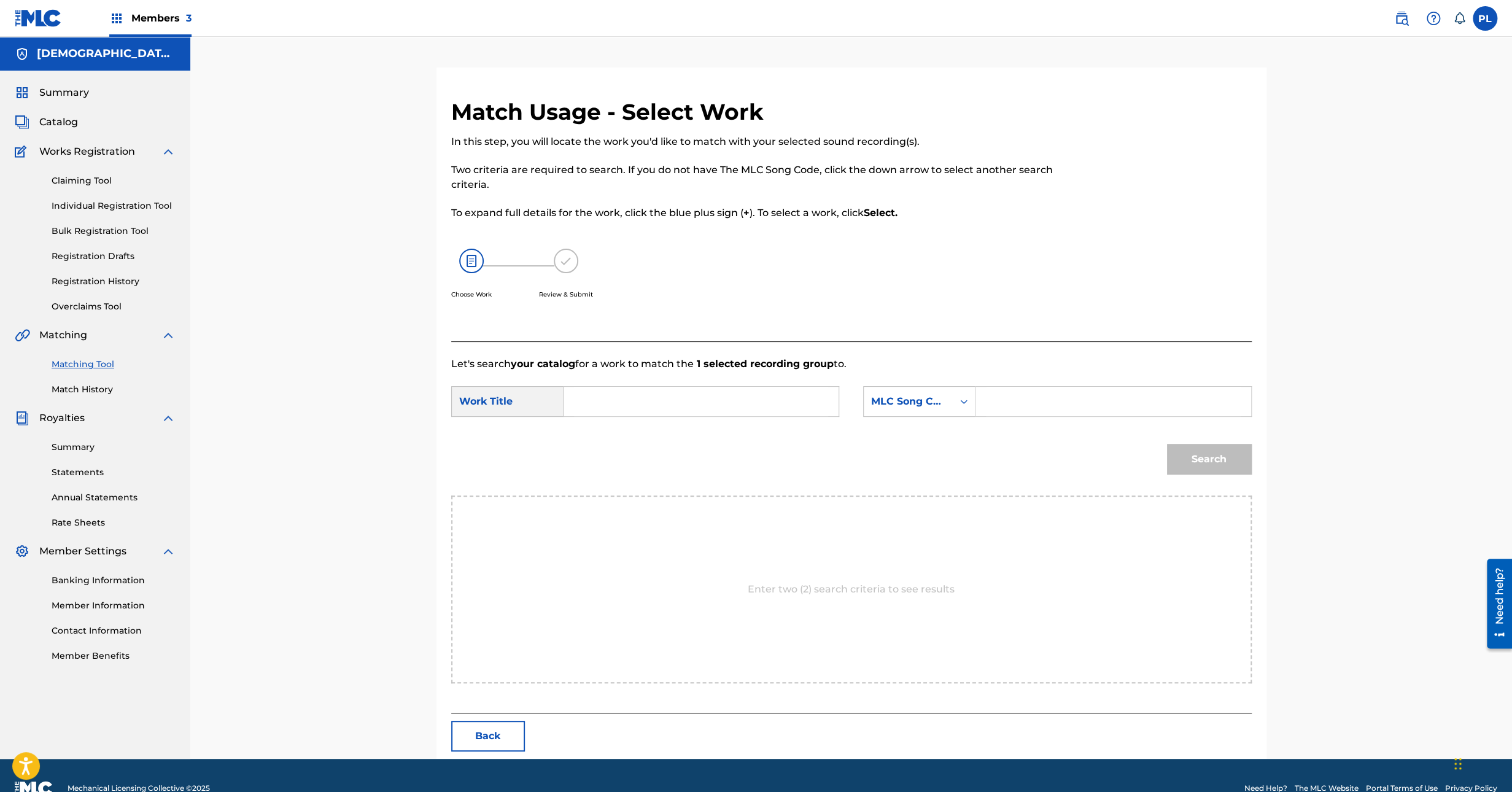
drag, startPoint x: 1078, startPoint y: 406, endPoint x: 1043, endPoint y: 406, distance: 35.0
click at [1078, 406] on input "Search Form" at bounding box center [1113, 401] width 254 height 29
paste input "MW0AFW"
type input "MW0AFW"
click at [707, 403] on input "Search Form" at bounding box center [701, 401] width 254 height 29
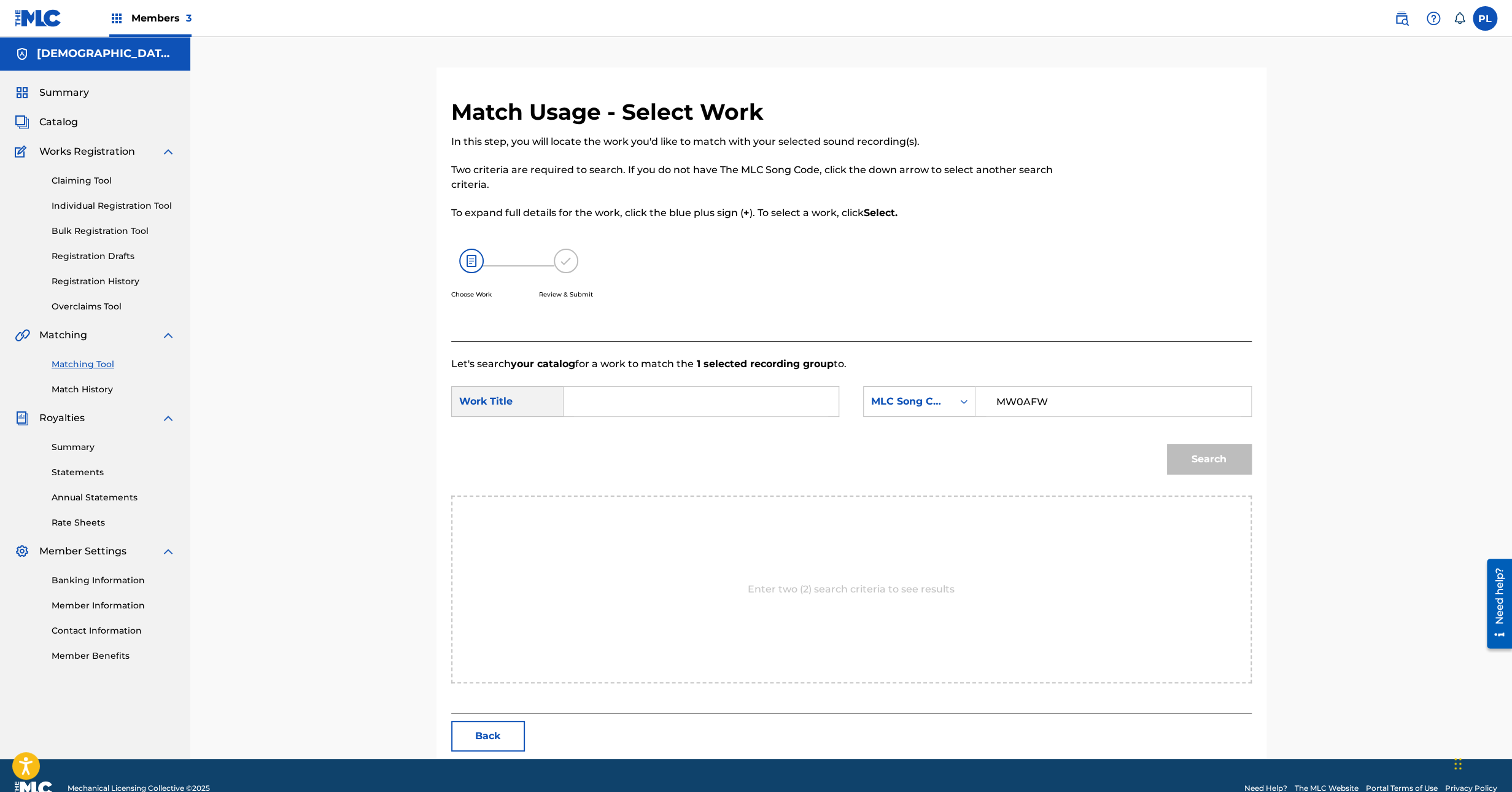
paste input "MOONLIGHT SERENADE"
click at [625, 433] on strong "moonlight" at bounding box center [611, 428] width 53 height 12
type input "moonlight serenade"
click at [1207, 456] on button "Search" at bounding box center [1209, 459] width 85 height 31
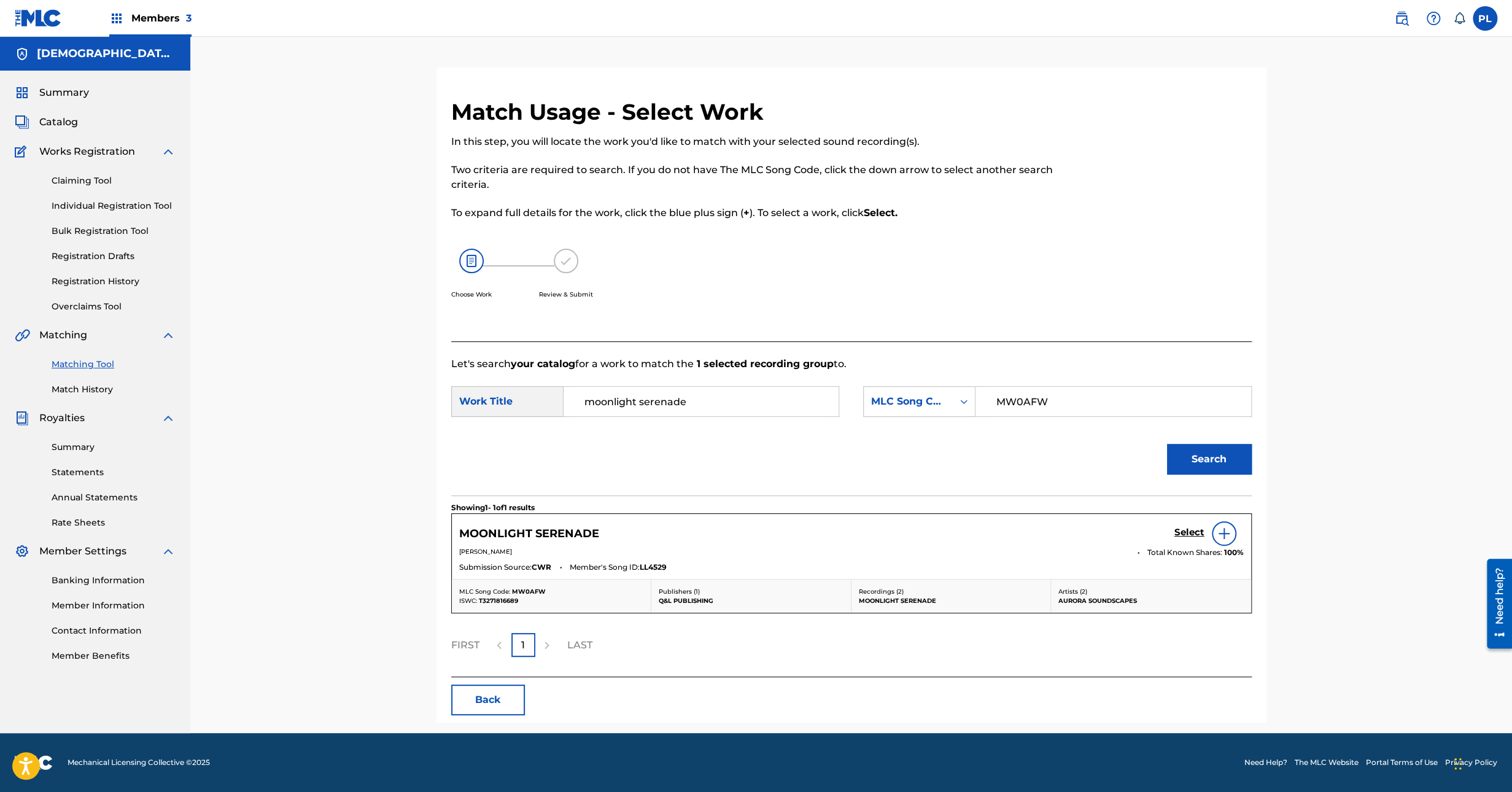
click at [1184, 535] on h5 "Select" at bounding box center [1190, 532] width 30 height 12
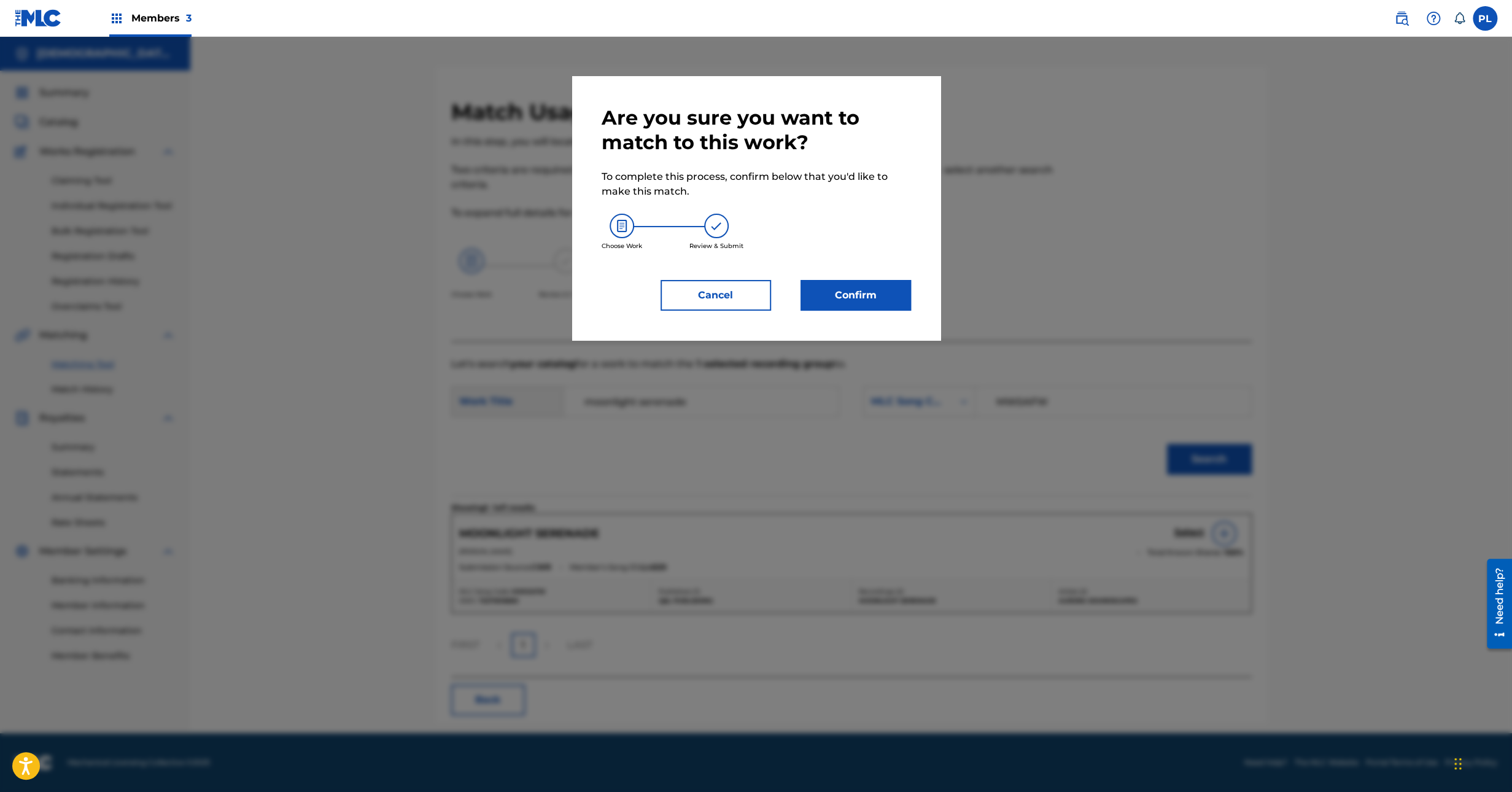
click at [857, 315] on div "Are you sure you want to match to this work? To complete this process, confirm …" at bounding box center [756, 208] width 368 height 264
click at [866, 297] on button "Confirm" at bounding box center [856, 295] width 111 height 31
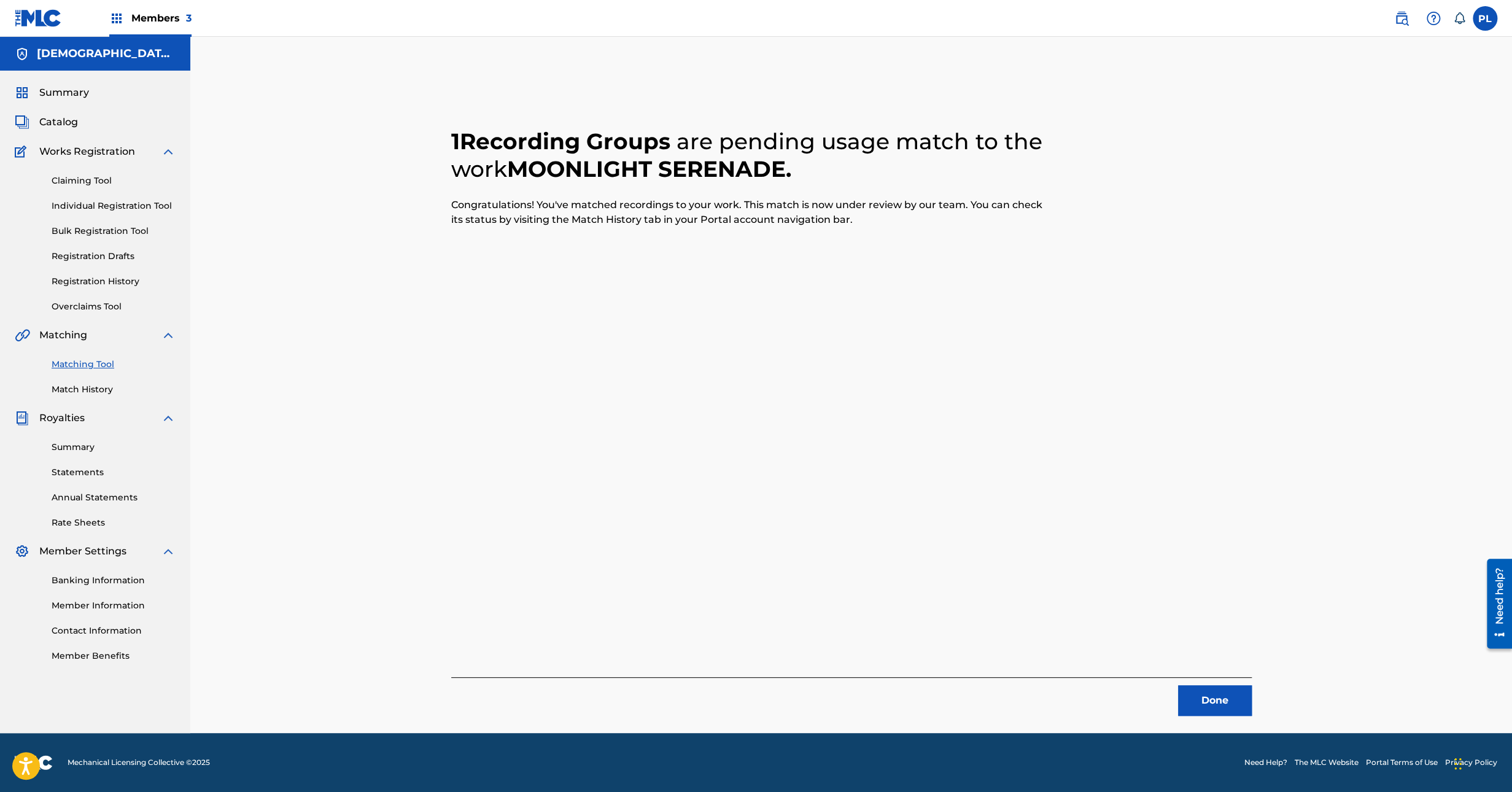
click at [1197, 707] on button "Done" at bounding box center [1214, 700] width 74 height 31
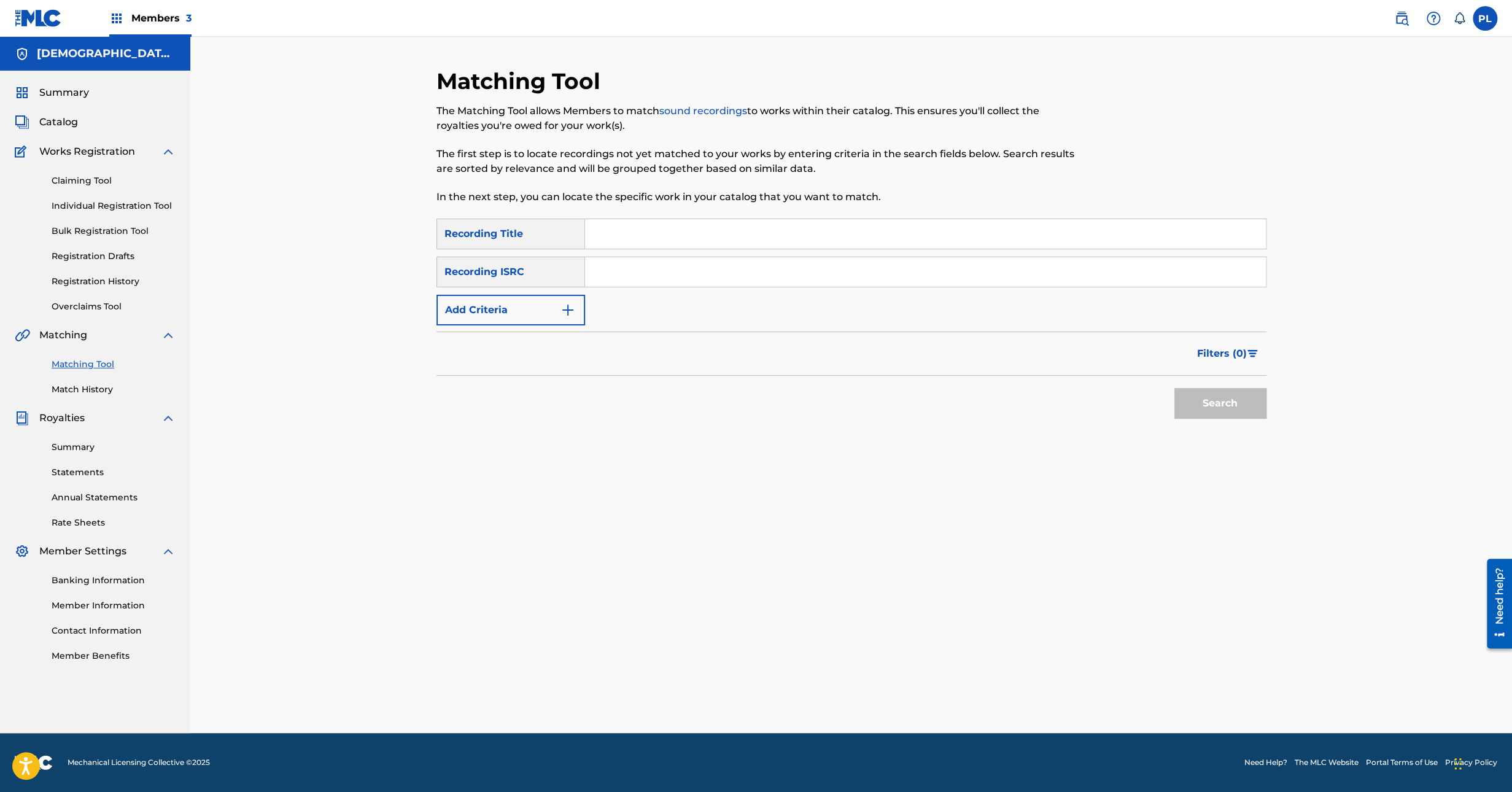
click at [629, 276] on input "Search Form" at bounding box center [925, 271] width 681 height 29
paste input "SE5IB2313463"
type input "SE5IB2313463"
click at [1175, 388] on button "Search" at bounding box center [1221, 403] width 92 height 31
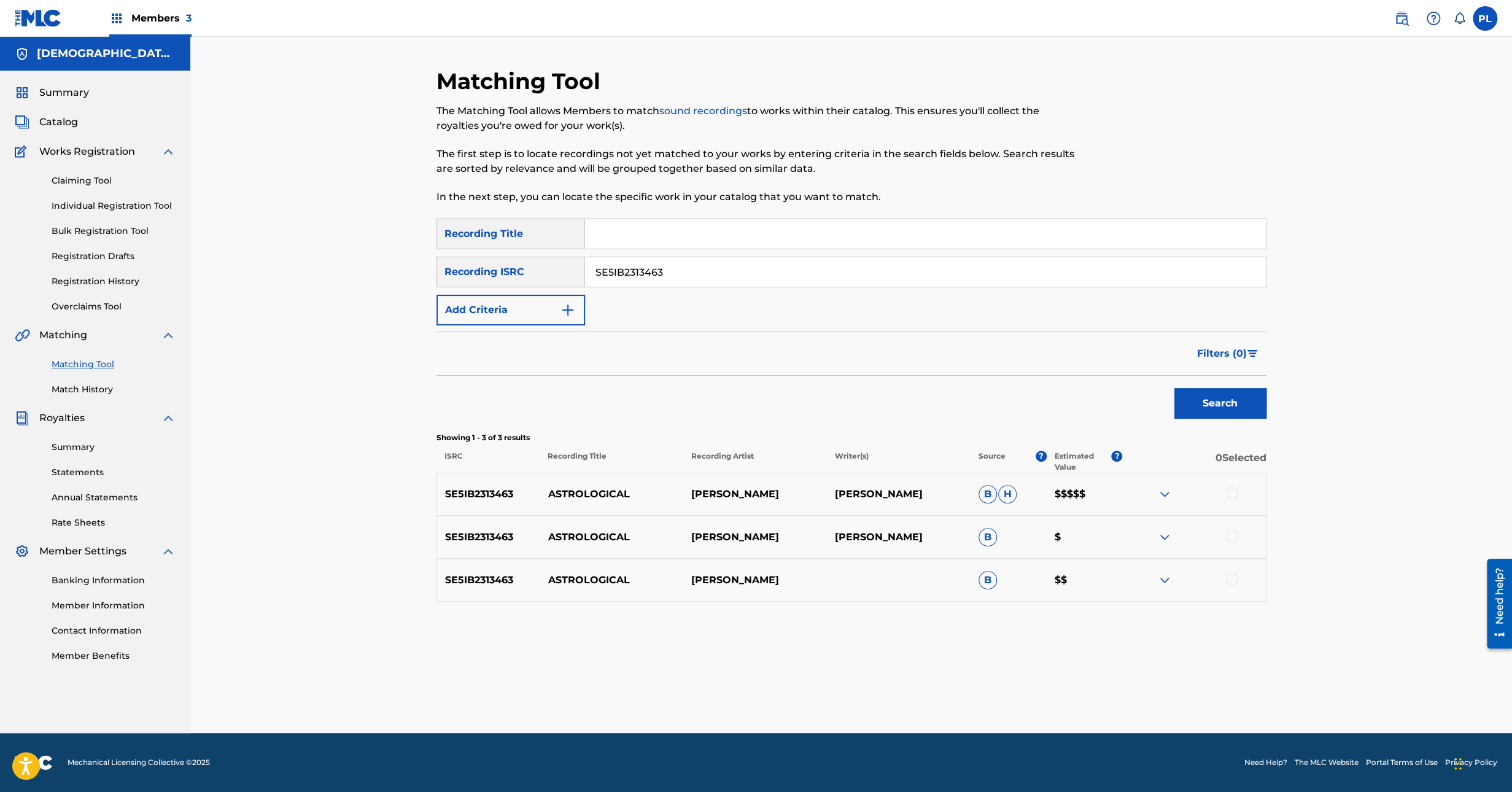
click at [1226, 491] on div at bounding box center [1232, 493] width 12 height 12
click at [1233, 531] on div at bounding box center [1232, 536] width 12 height 12
click at [1232, 578] on div at bounding box center [1232, 579] width 12 height 12
click at [857, 689] on button "Match 3 Groups" at bounding box center [862, 692] width 136 height 31
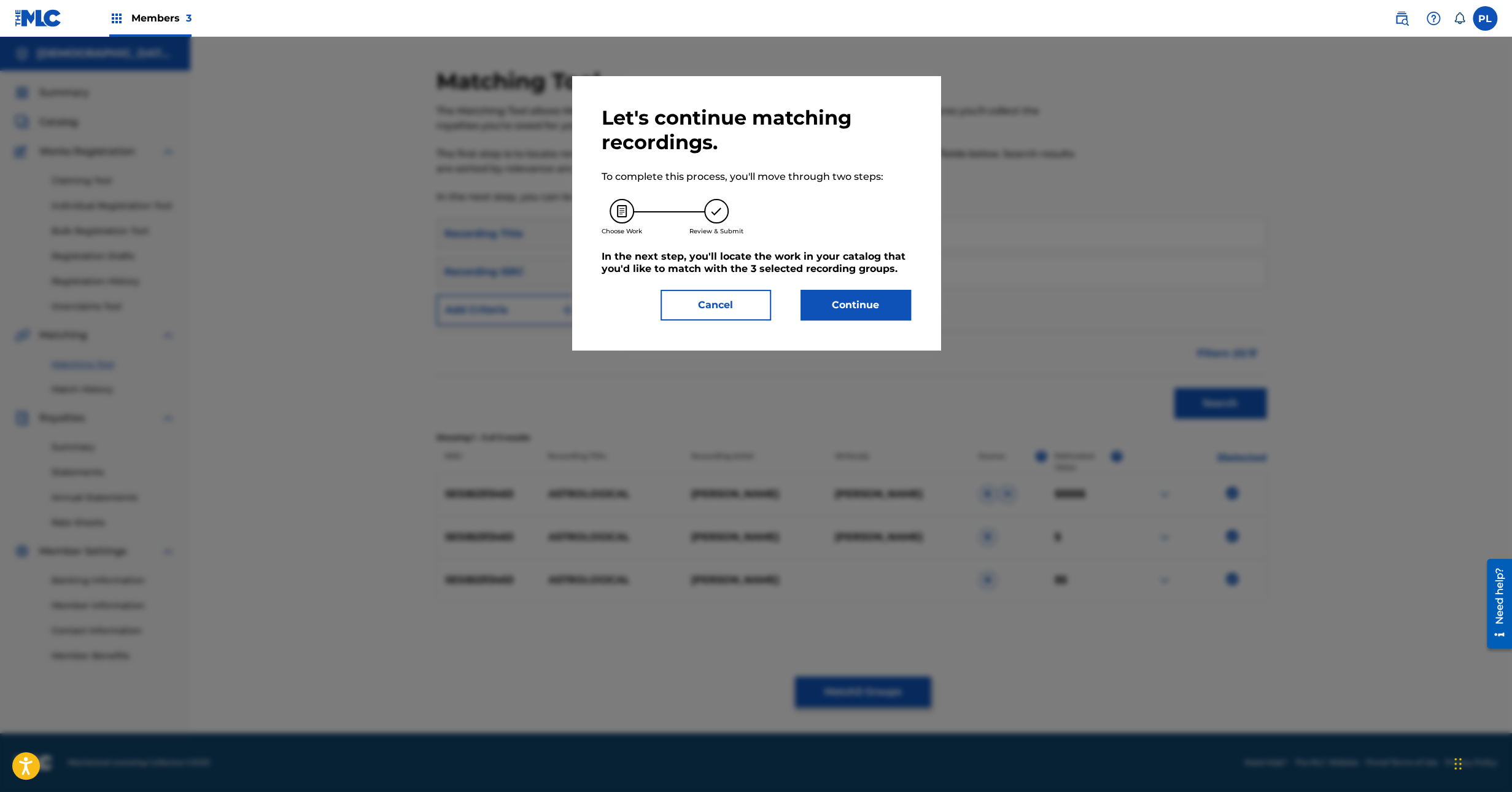
click at [855, 309] on button "Continue" at bounding box center [856, 305] width 111 height 31
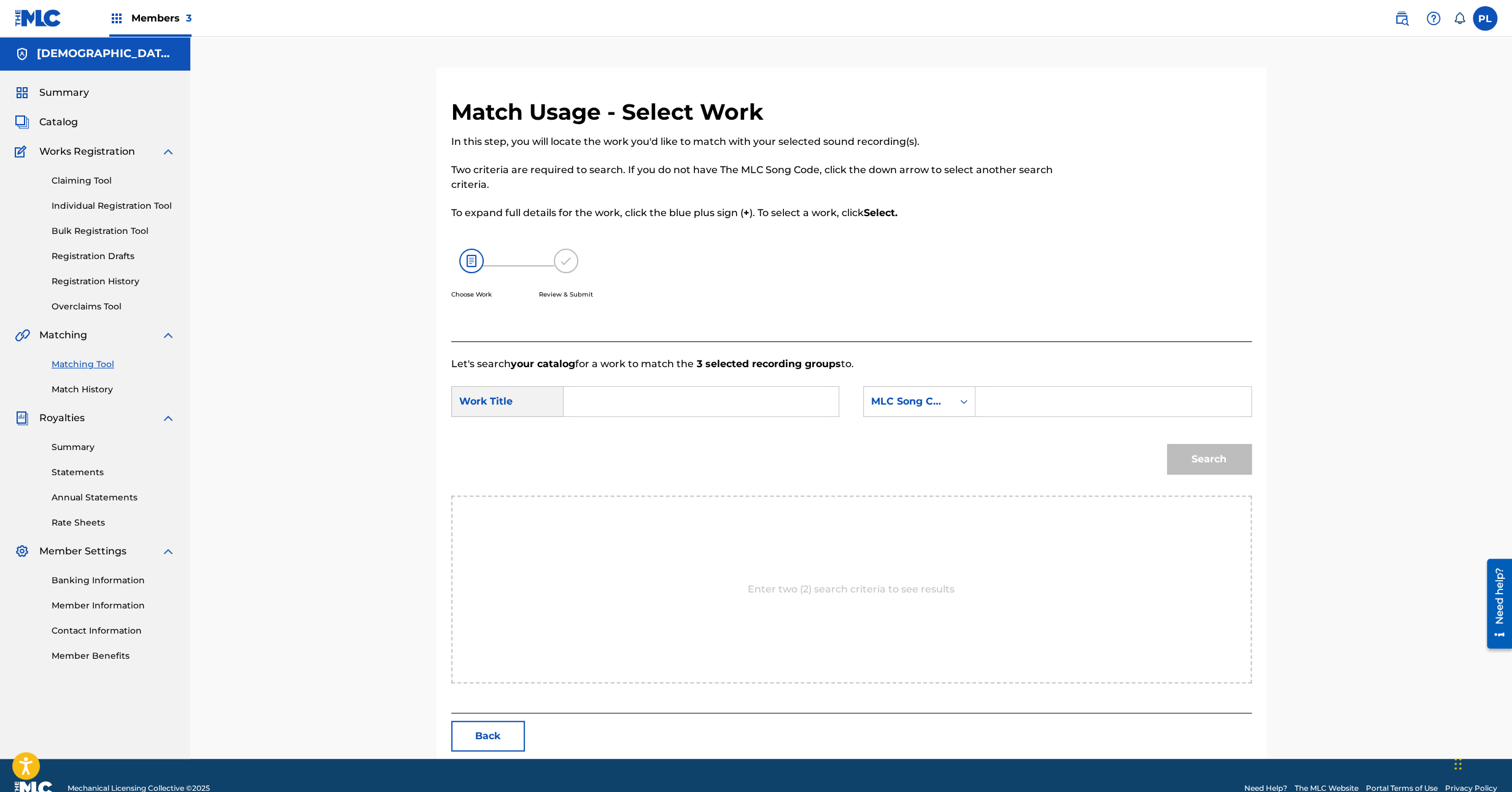
click at [685, 402] on input "Search Form" at bounding box center [701, 401] width 254 height 29
type input "astro"
drag, startPoint x: 686, startPoint y: 402, endPoint x: 404, endPoint y: 408, distance: 282.1
click at [405, 408] on div "Match Usage - Select Work In this step, you will locate the work you'd like to …" at bounding box center [851, 398] width 1322 height 722
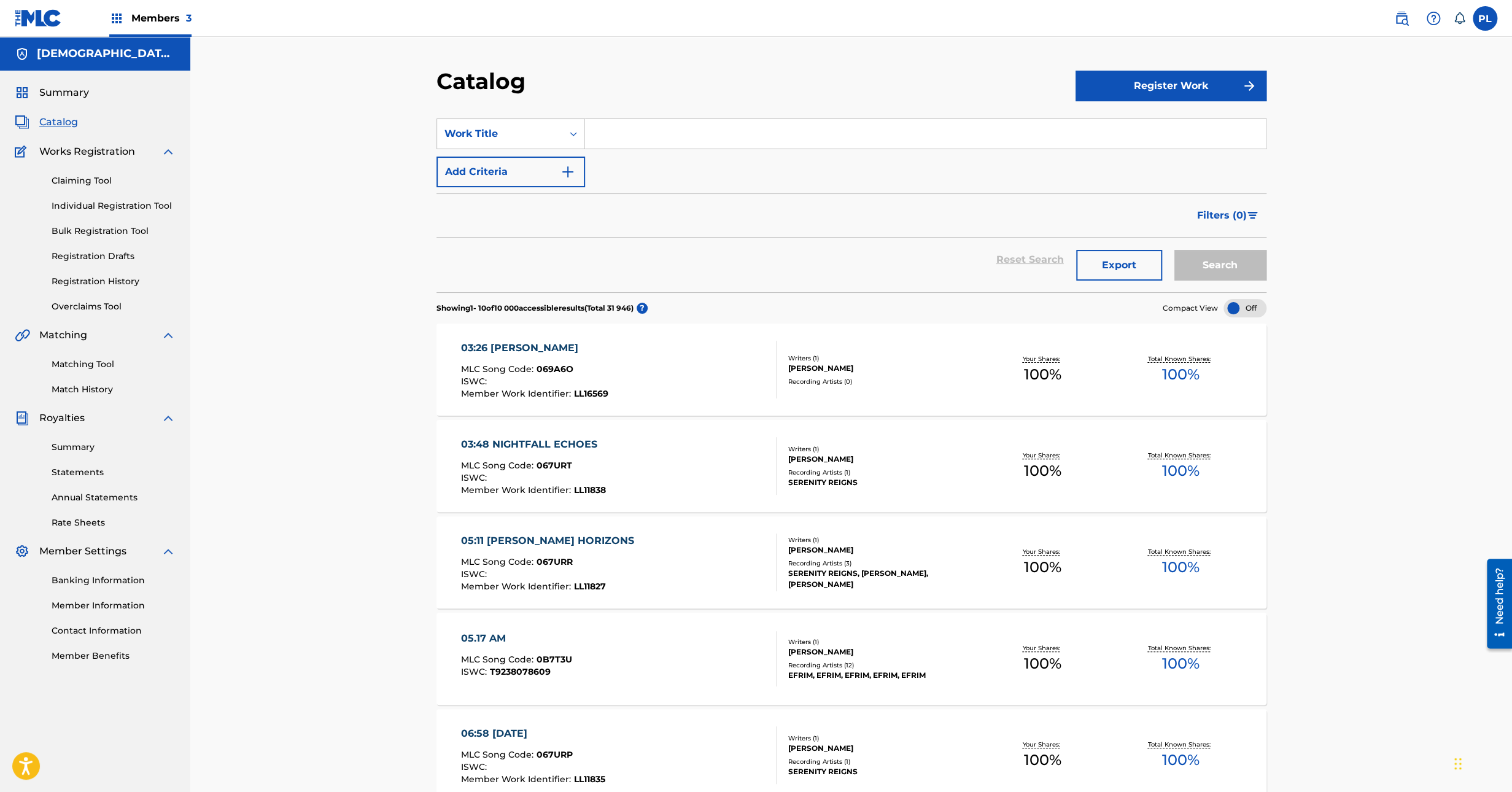
click at [681, 137] on input "Search Form" at bounding box center [925, 133] width 681 height 29
paste input "EVENING GLOW"
type input "EVENING GLOW"
click at [1175, 250] on button "Search" at bounding box center [1221, 265] width 92 height 31
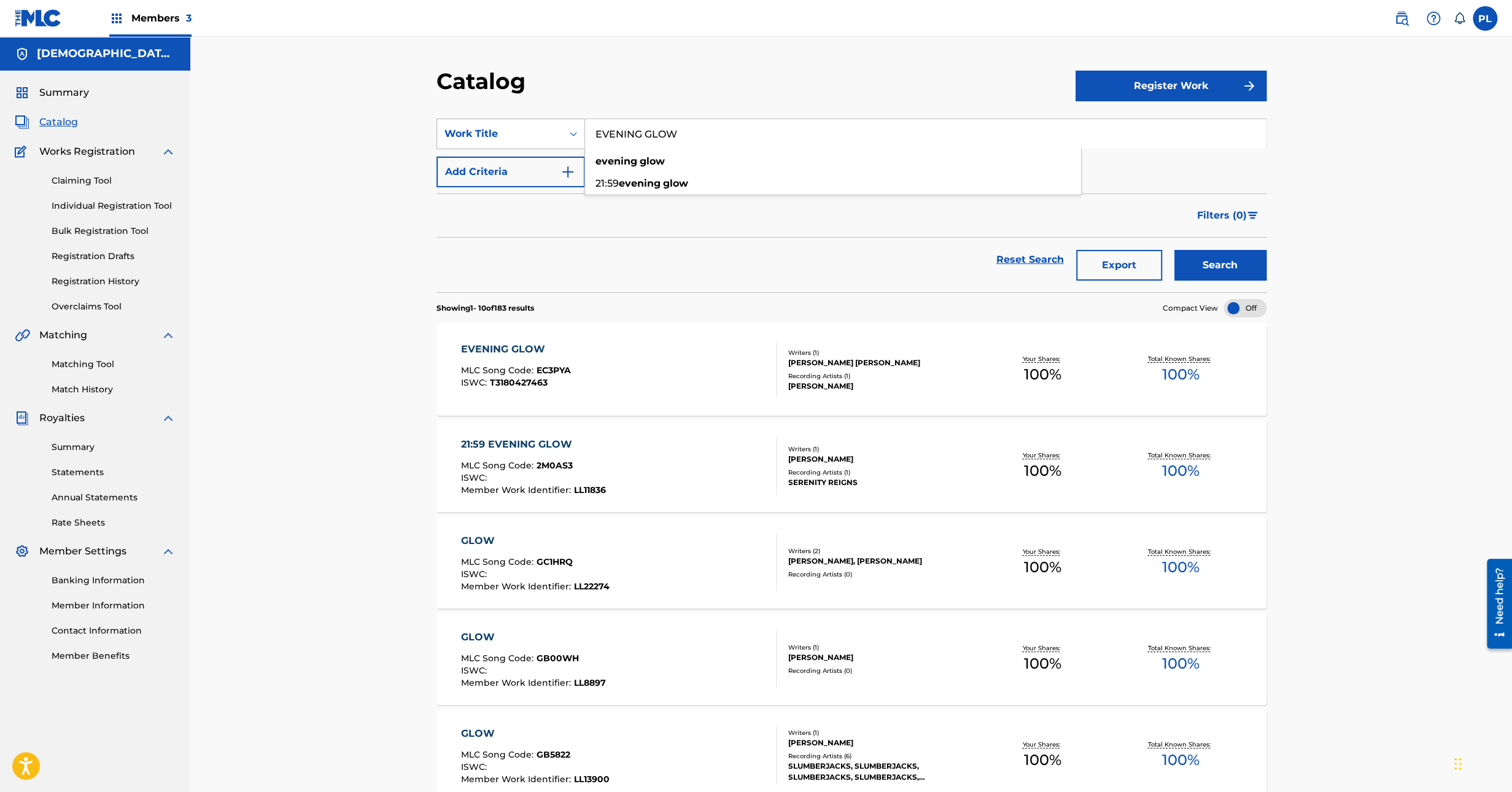
click at [533, 131] on div "Work Title" at bounding box center [500, 134] width 111 height 15
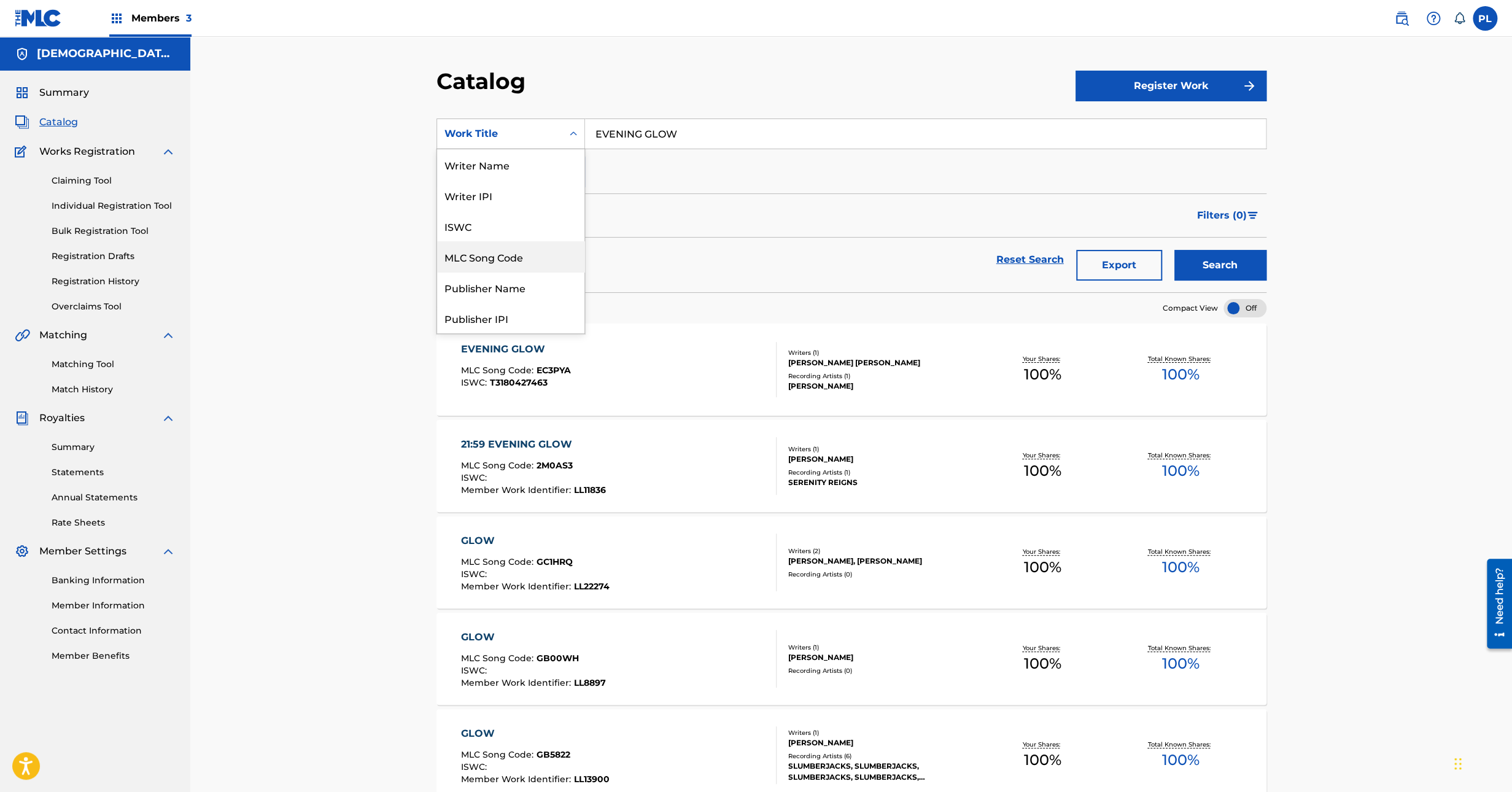
click at [518, 260] on div "MLC Song Code" at bounding box center [510, 256] width 147 height 31
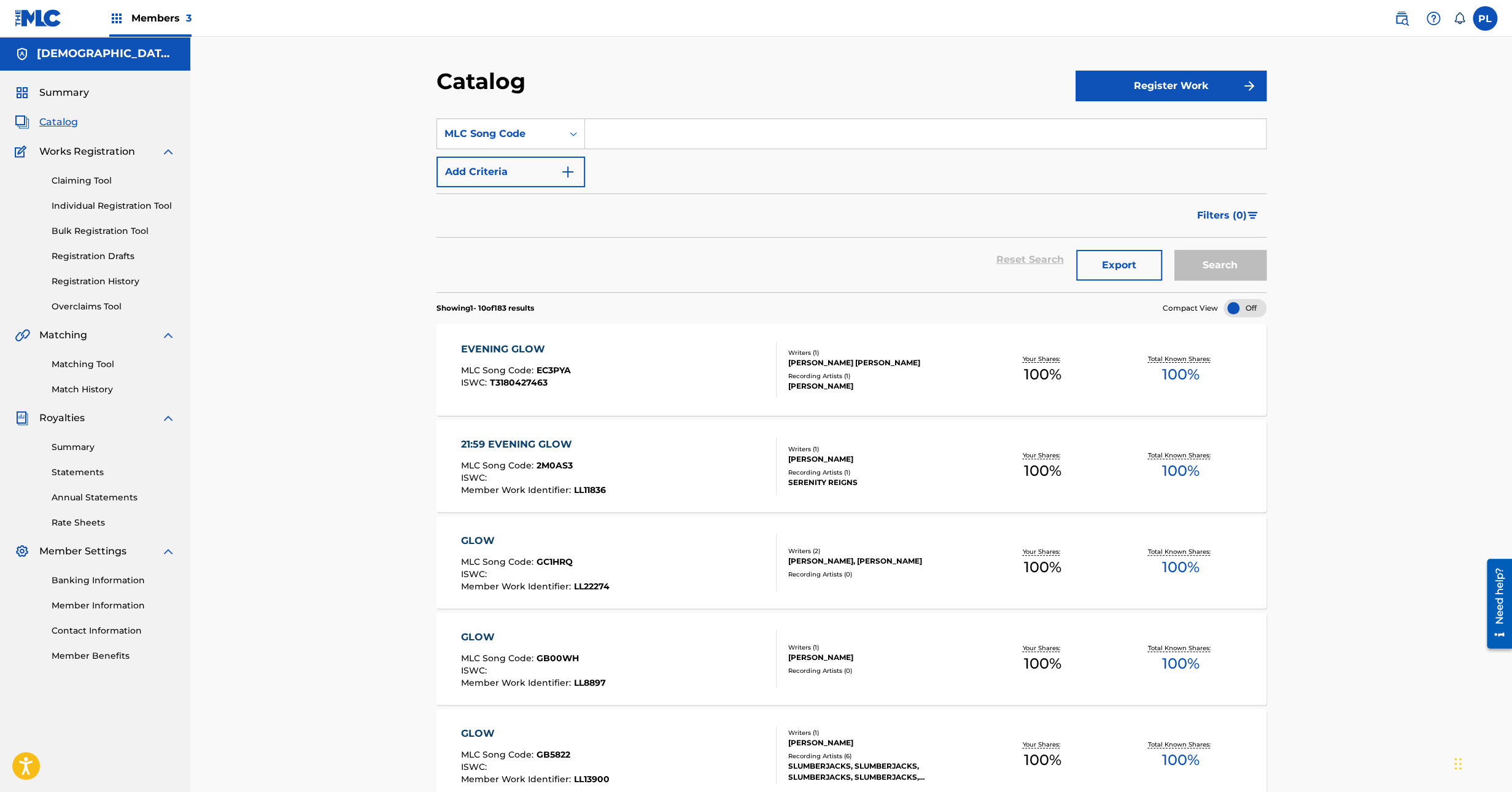
click at [695, 133] on input "Search Form" at bounding box center [925, 133] width 681 height 29
paste input "DC3RE3"
type input "DC3RE3"
click at [1221, 269] on button "Search" at bounding box center [1221, 265] width 92 height 31
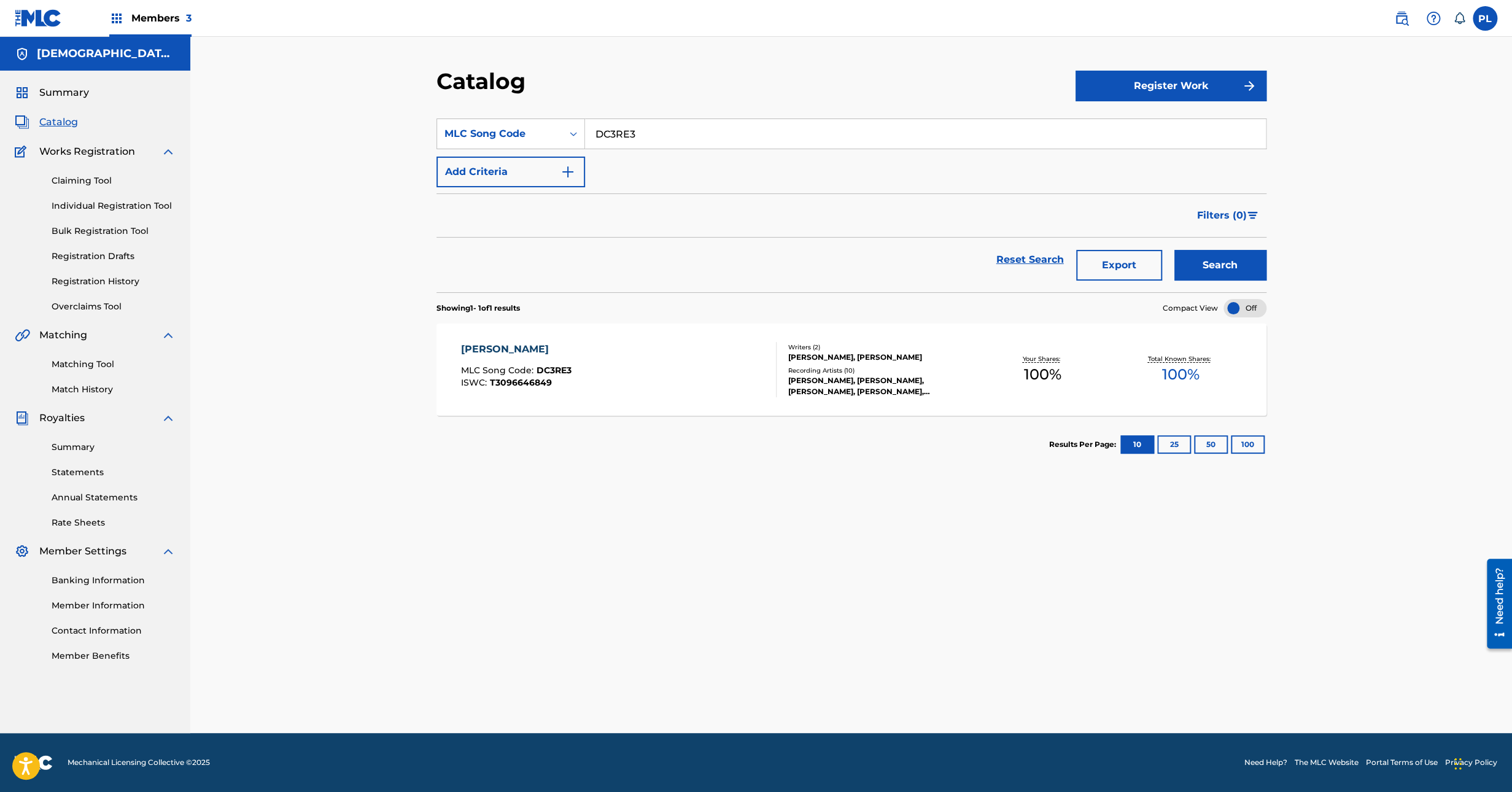
click at [500, 345] on div "DANNY BOY" at bounding box center [516, 349] width 111 height 15
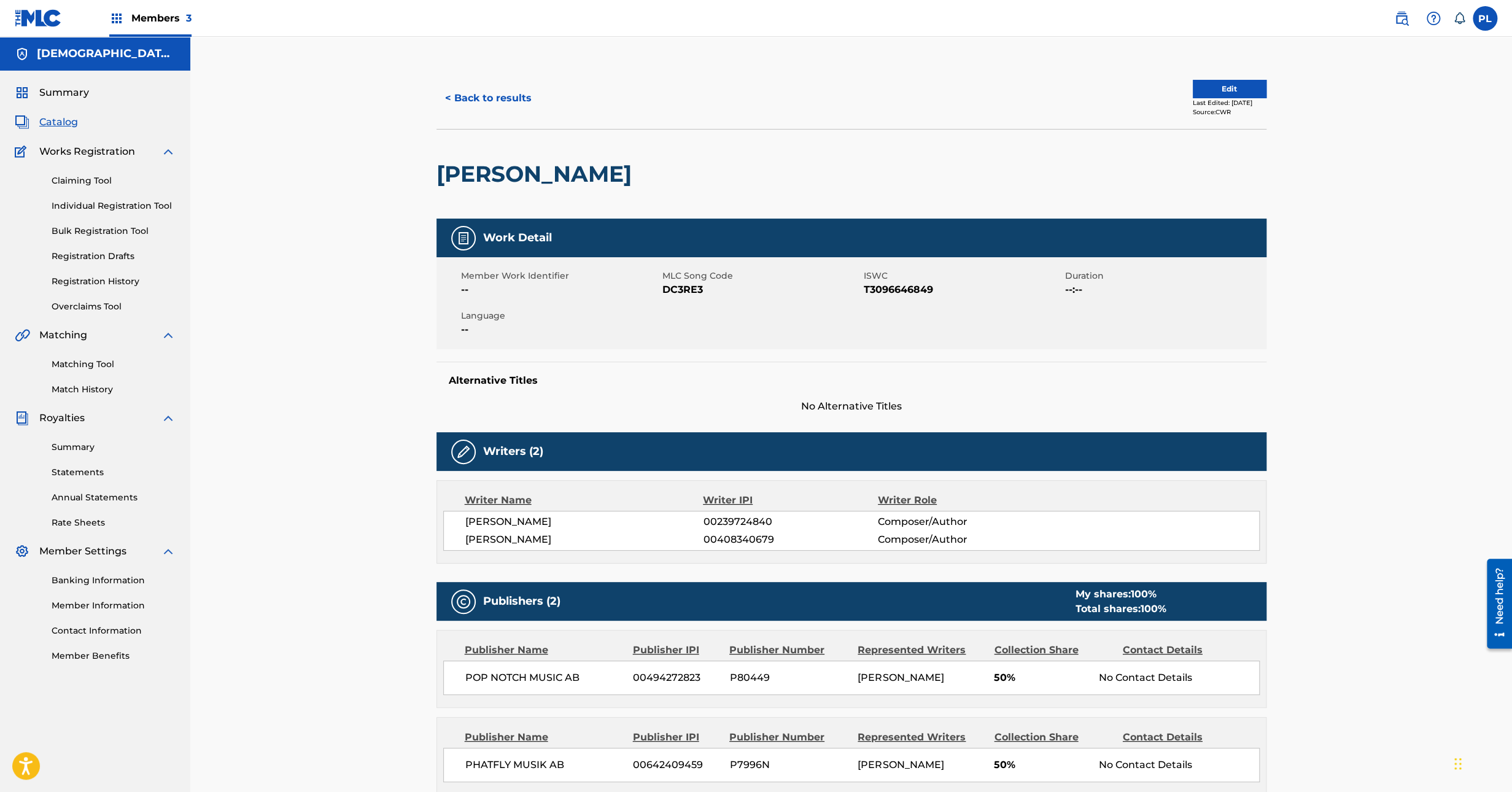
click at [495, 93] on button "< Back to results" at bounding box center [488, 98] width 104 height 31
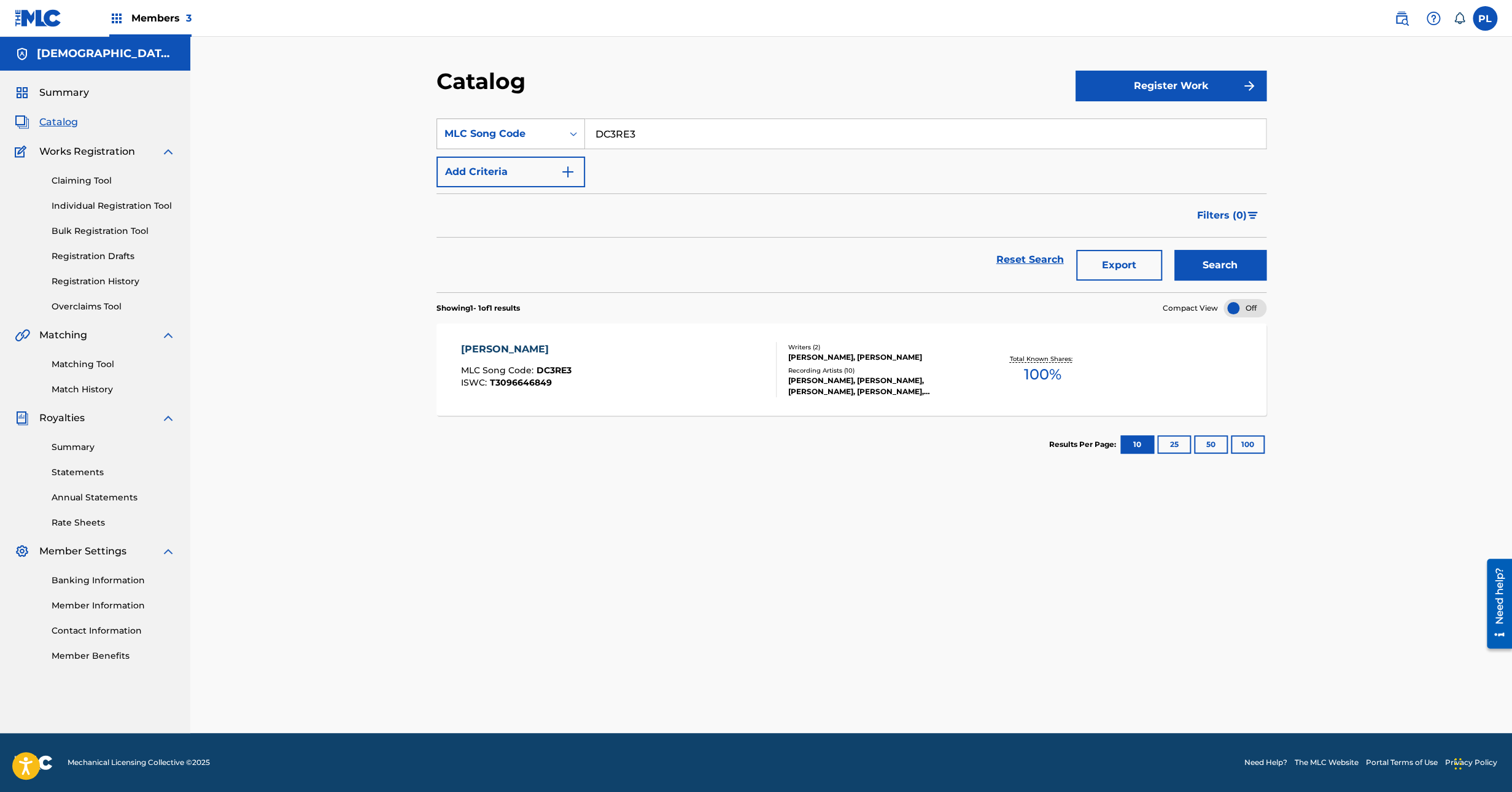
drag, startPoint x: 682, startPoint y: 113, endPoint x: 537, endPoint y: 135, distance: 146.7
click at [537, 135] on section "SearchWithCriteriabb44ee72-a1ad-4fdd-a36e-b6efb05b7944 MLC Song Code DC3RE3 Add…" at bounding box center [851, 198] width 830 height 189
drag, startPoint x: 673, startPoint y: 128, endPoint x: 451, endPoint y: 165, distance: 225.1
click at [451, 165] on div "SearchWithCriteriabb44ee72-a1ad-4fdd-a36e-b6efb05b7944 MLC Song Code DC3RE3 Add…" at bounding box center [851, 153] width 830 height 69
paste input "PJ5YX2"
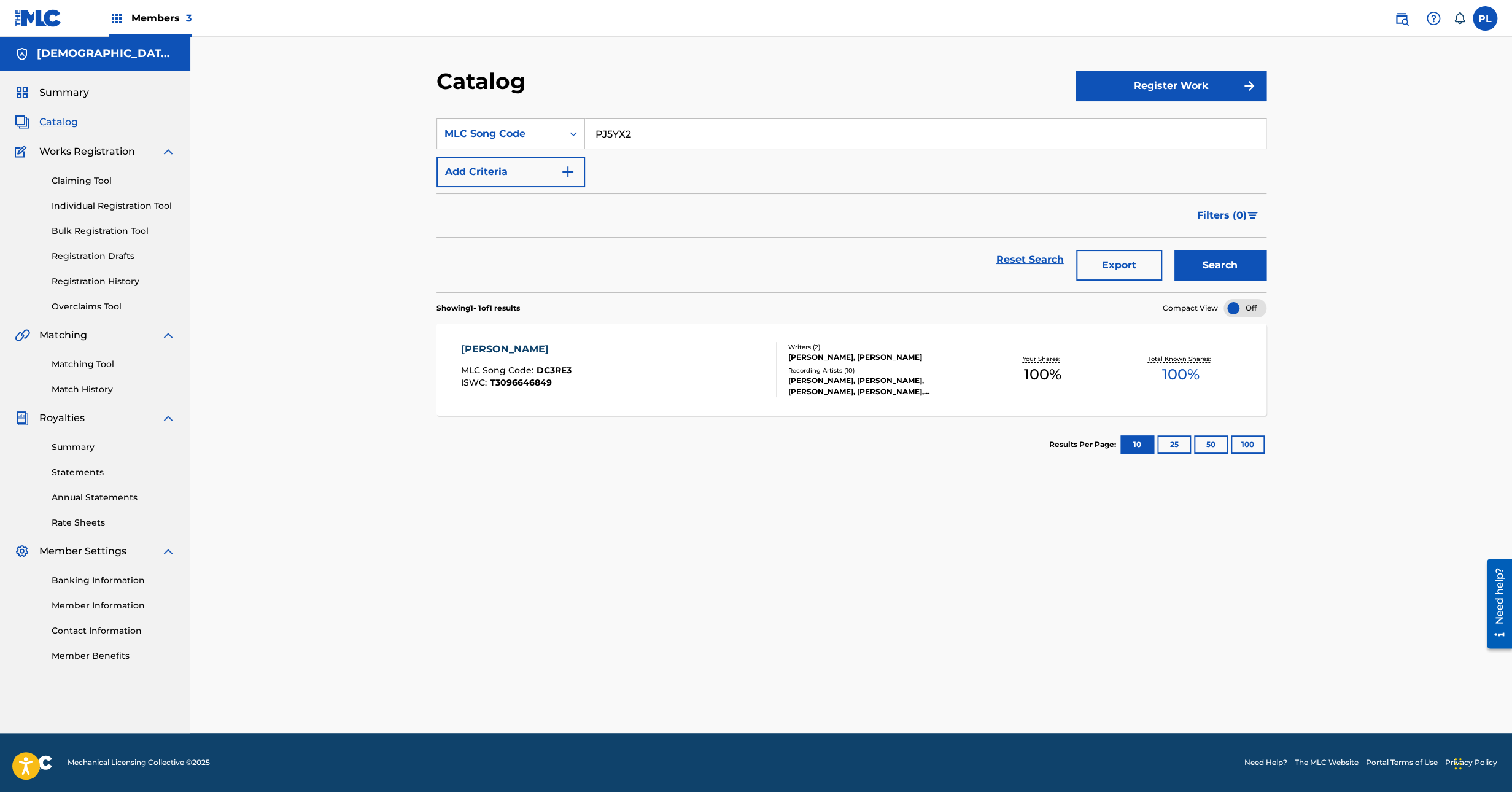
type input "PJ5YX2"
click at [1263, 269] on button "Search" at bounding box center [1221, 265] width 92 height 31
click at [587, 380] on div "PRISM MLC Song Code : PJ5YX2 ISWC : T3216689117" at bounding box center [618, 369] width 315 height 55
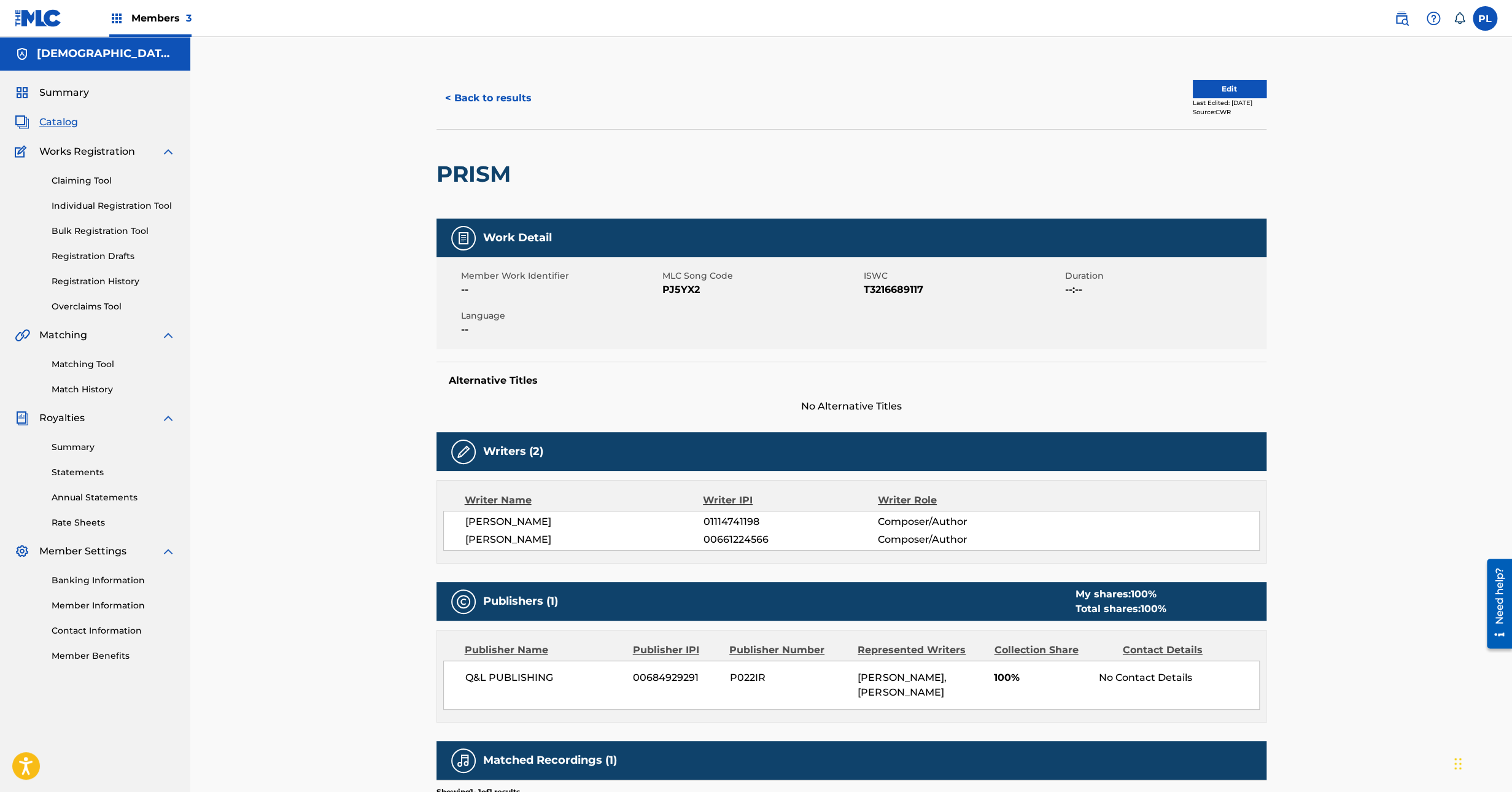
scroll to position [189, 0]
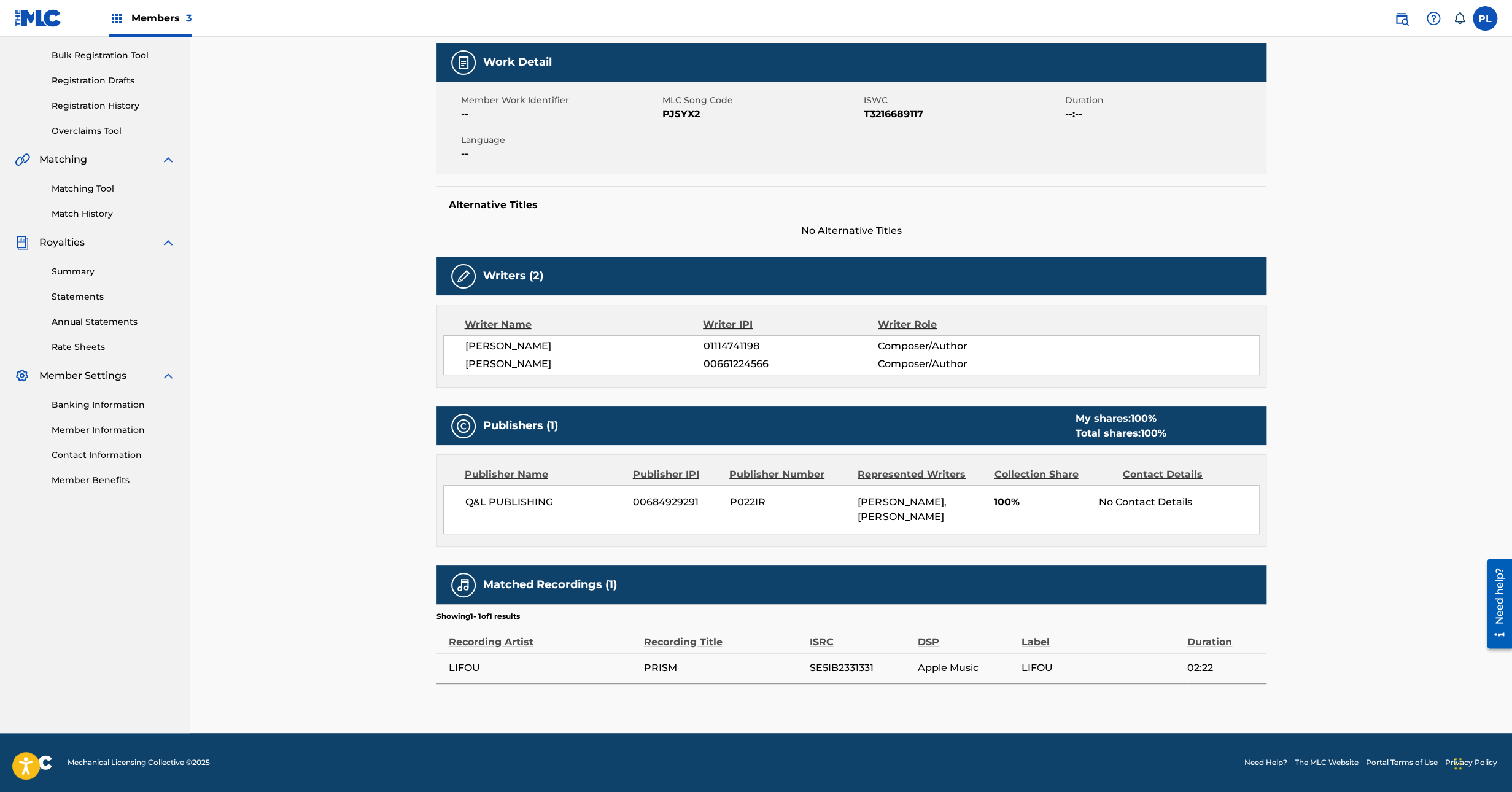
click at [847, 672] on span "SE5IB2331331" at bounding box center [860, 668] width 102 height 15
copy span "SE5IB2331331"
click at [653, 517] on div "Q&L PUBLISHING 00684929291 P022IR ELIAS WIRKKALA WESTLUND, WESSELY ANDRE 100% N…" at bounding box center [851, 509] width 817 height 49
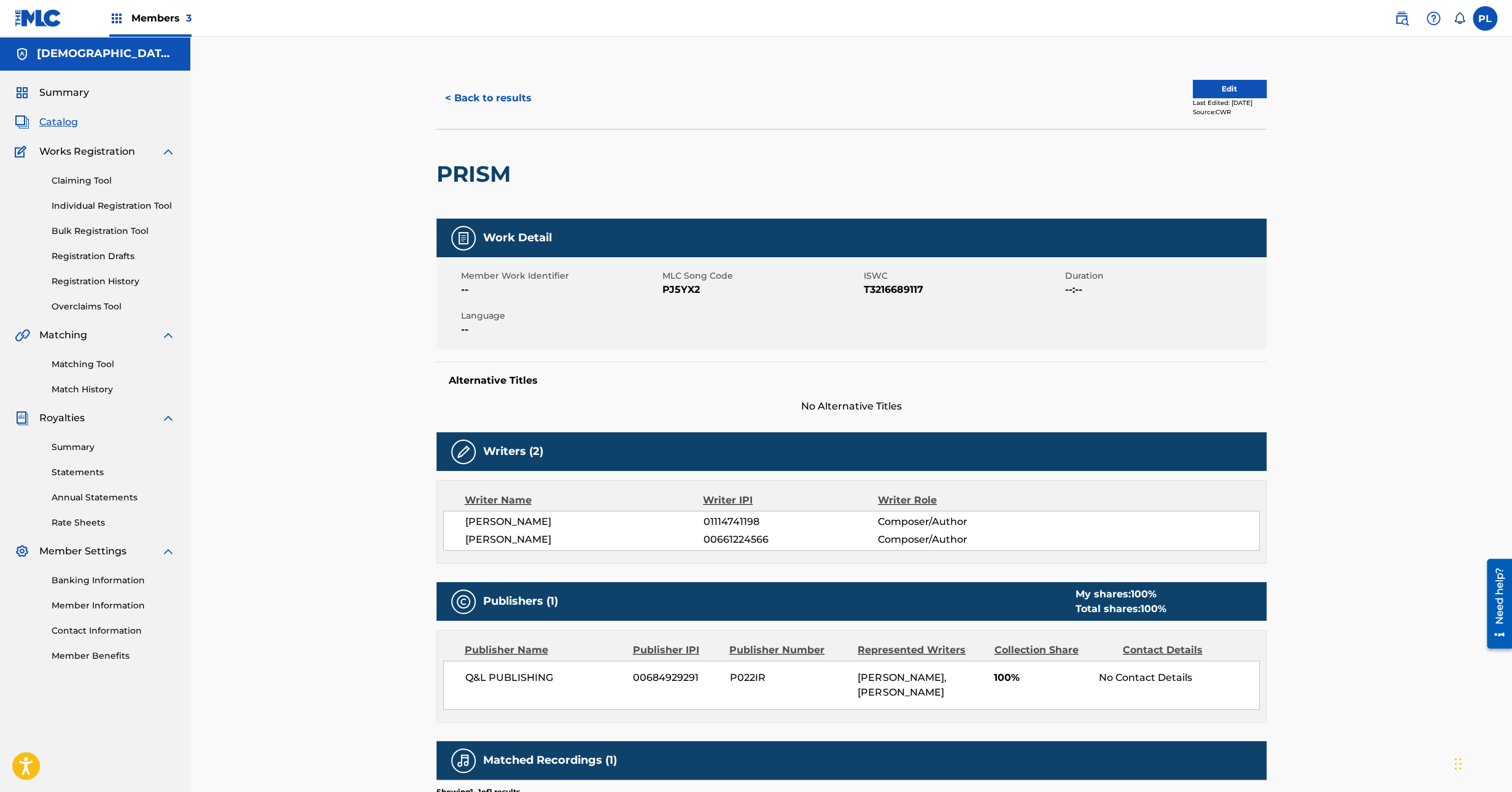
click at [486, 94] on button "< Back to results" at bounding box center [488, 98] width 104 height 31
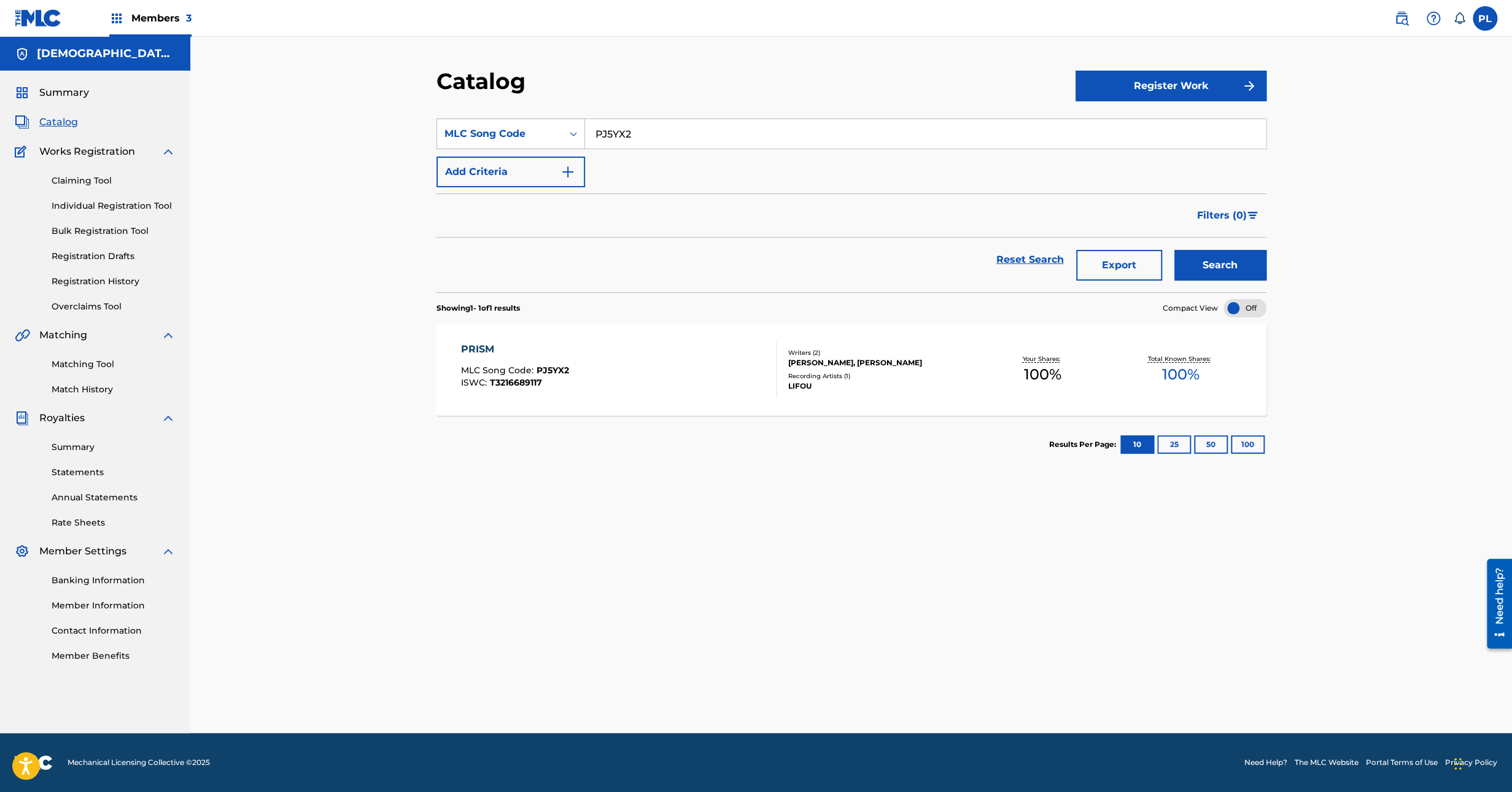
click at [539, 127] on div "MLC Song Code" at bounding box center [500, 134] width 111 height 15
click at [508, 165] on div "Work Title" at bounding box center [510, 164] width 147 height 31
click at [639, 139] on input "Search Form" at bounding box center [925, 133] width 681 height 29
type input "astrological"
click at [1175, 250] on button "Search" at bounding box center [1221, 265] width 92 height 31
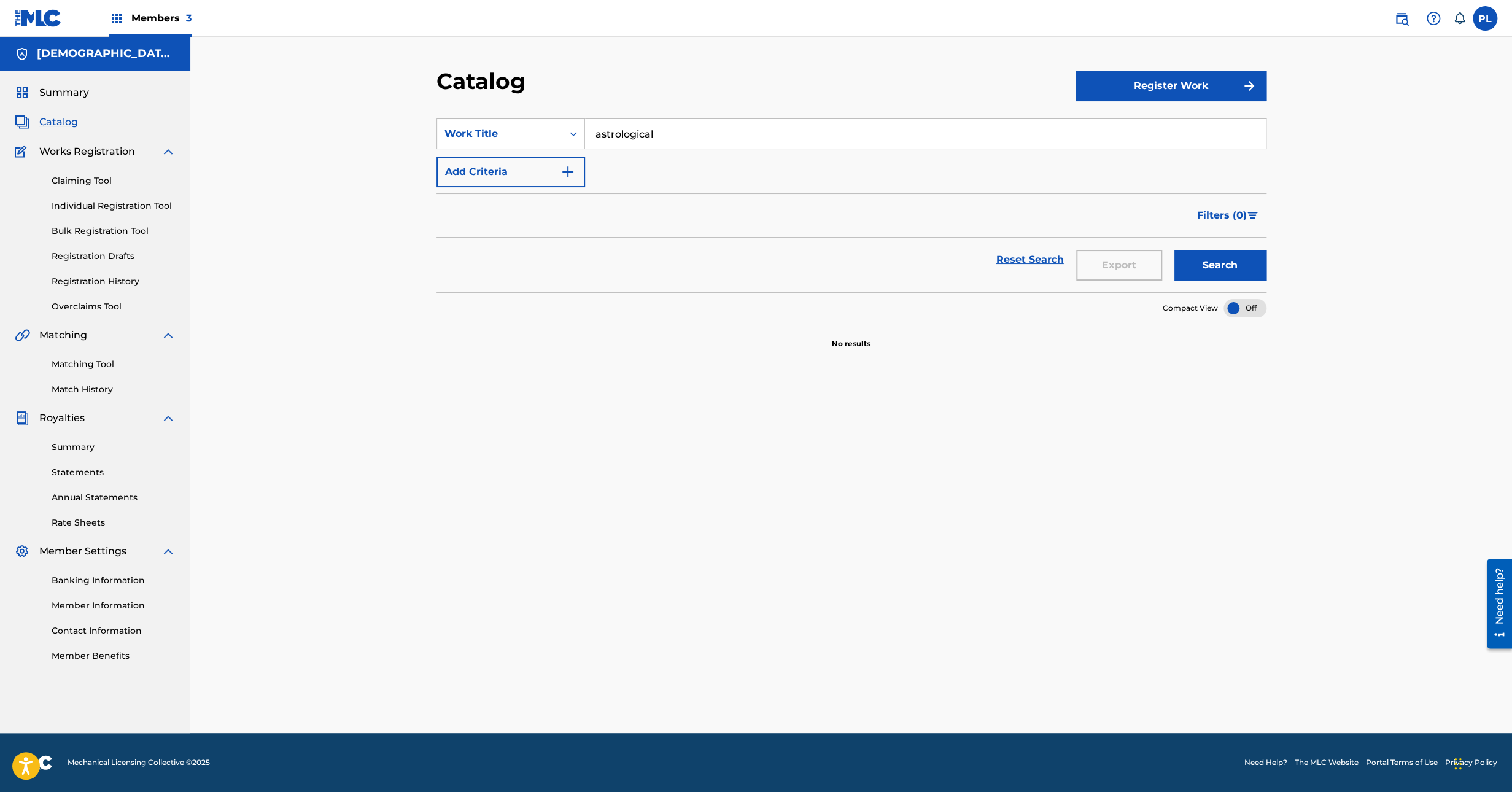
click at [1407, 17] on img at bounding box center [1401, 18] width 15 height 15
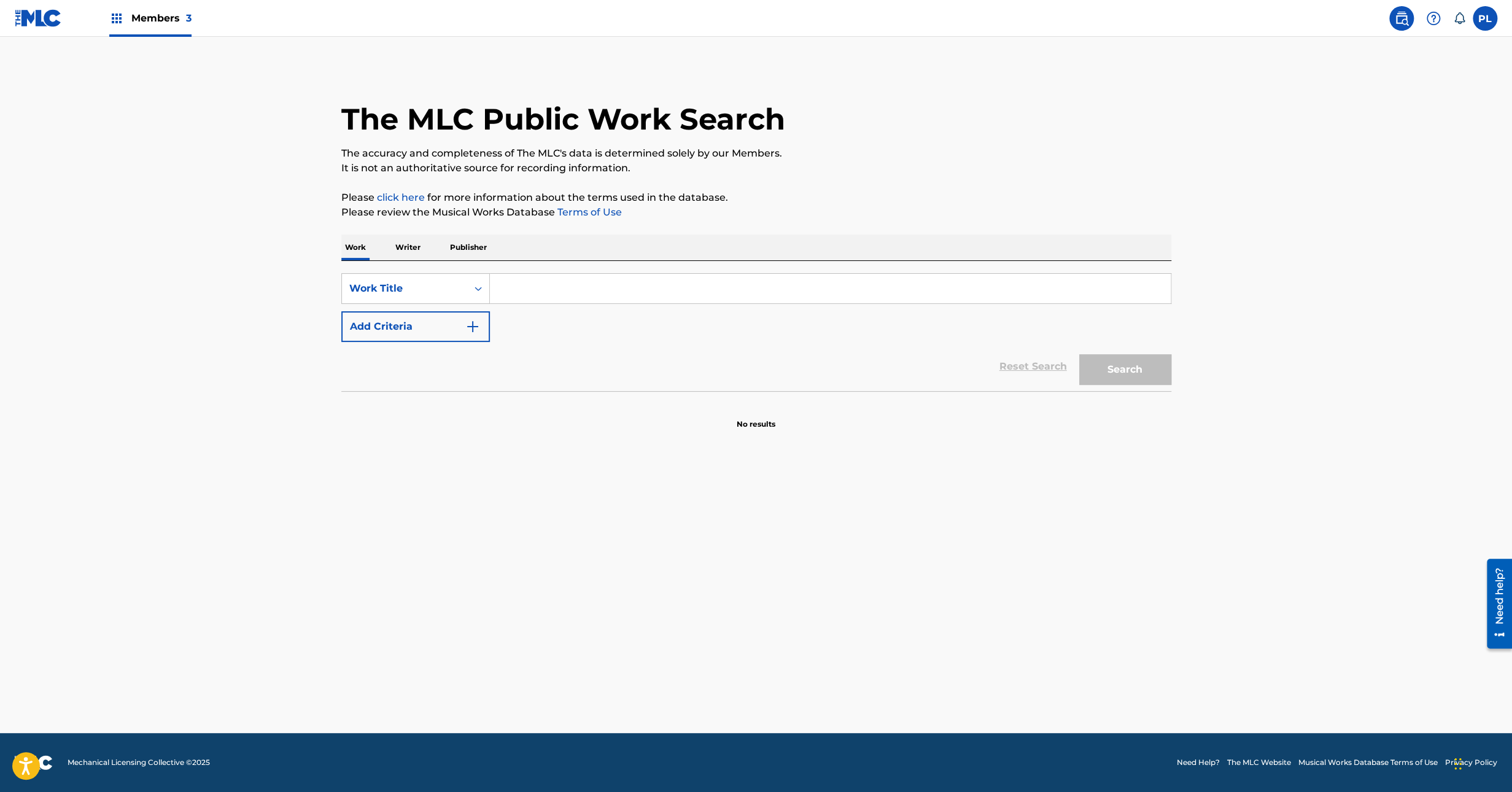
click at [539, 298] on input "Search Form" at bounding box center [830, 288] width 681 height 29
paste input "astrological"
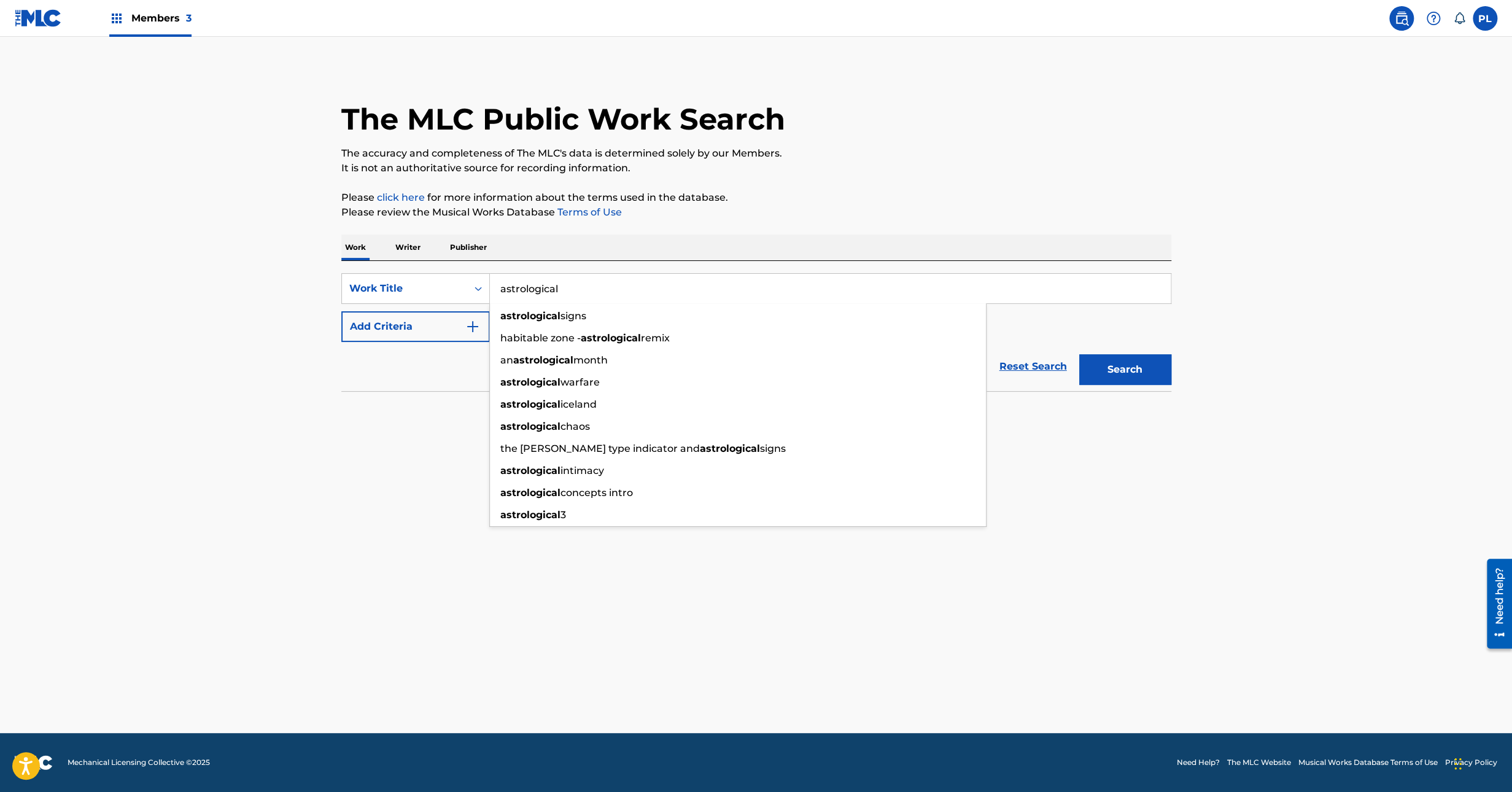
type input "astrological"
click at [1079, 354] on button "Search" at bounding box center [1125, 369] width 92 height 31
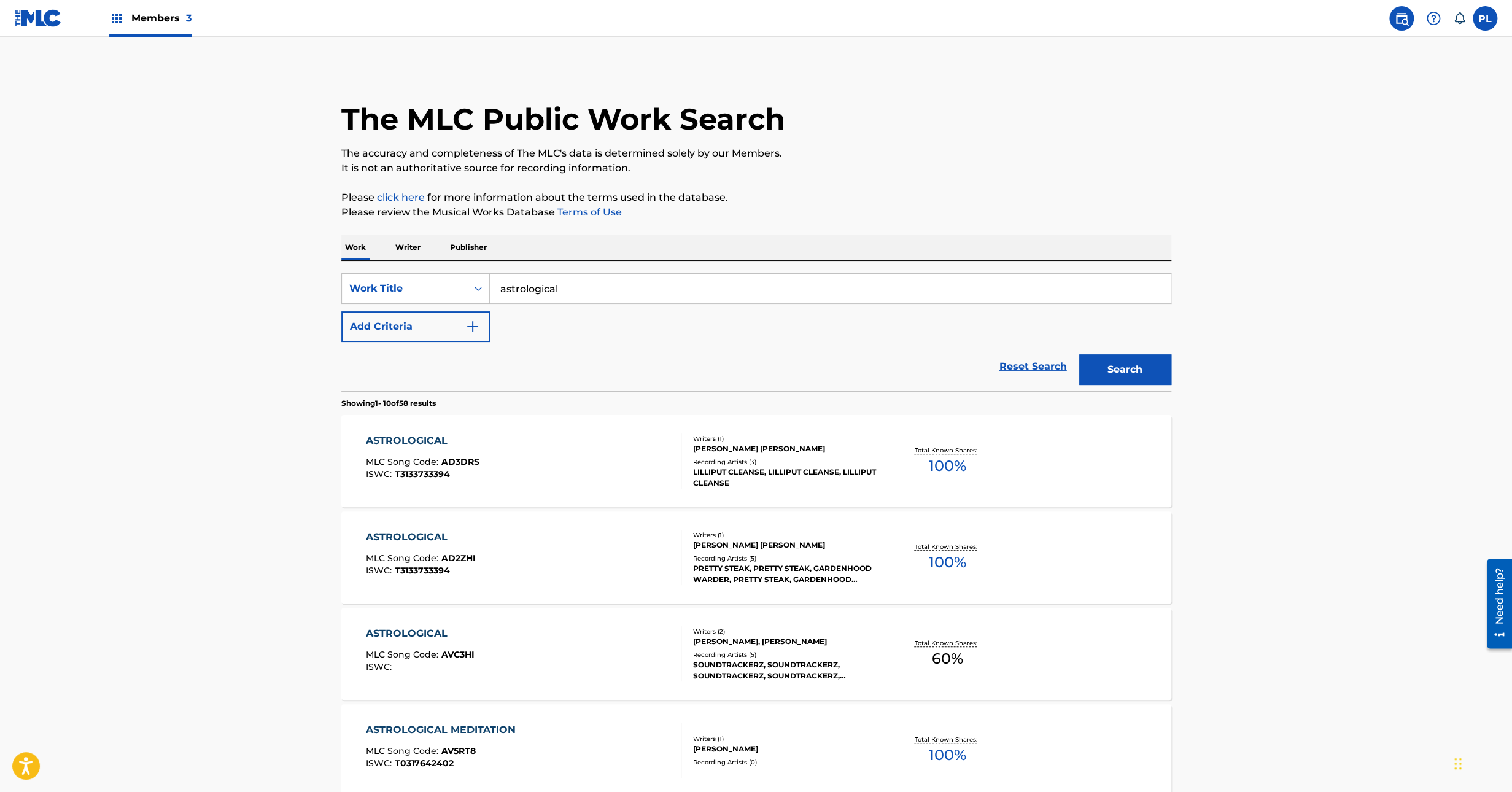
click at [425, 337] on button "Add Criteria" at bounding box center [415, 326] width 149 height 31
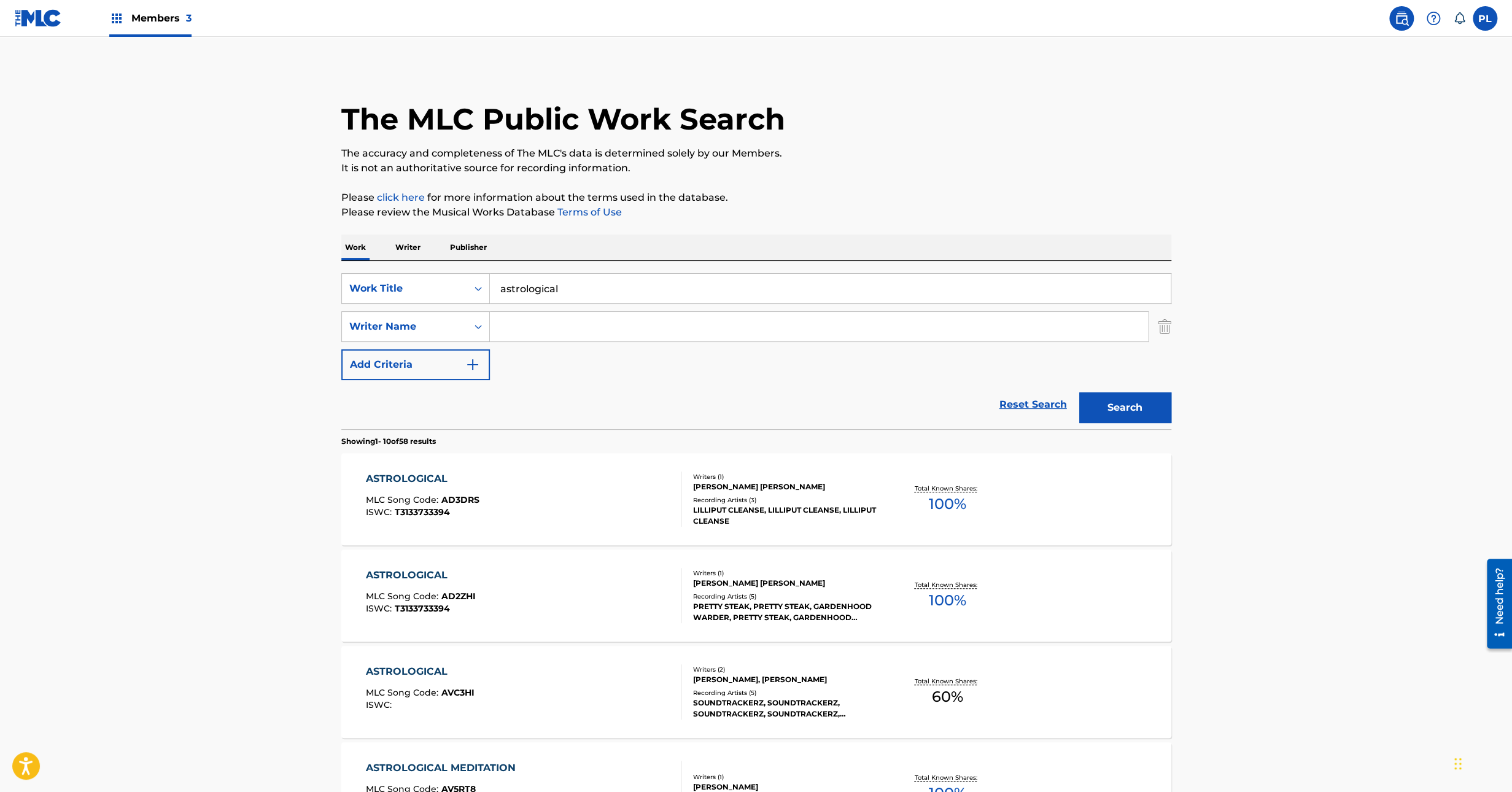
click at [513, 335] on input "Search Form" at bounding box center [818, 326] width 658 height 29
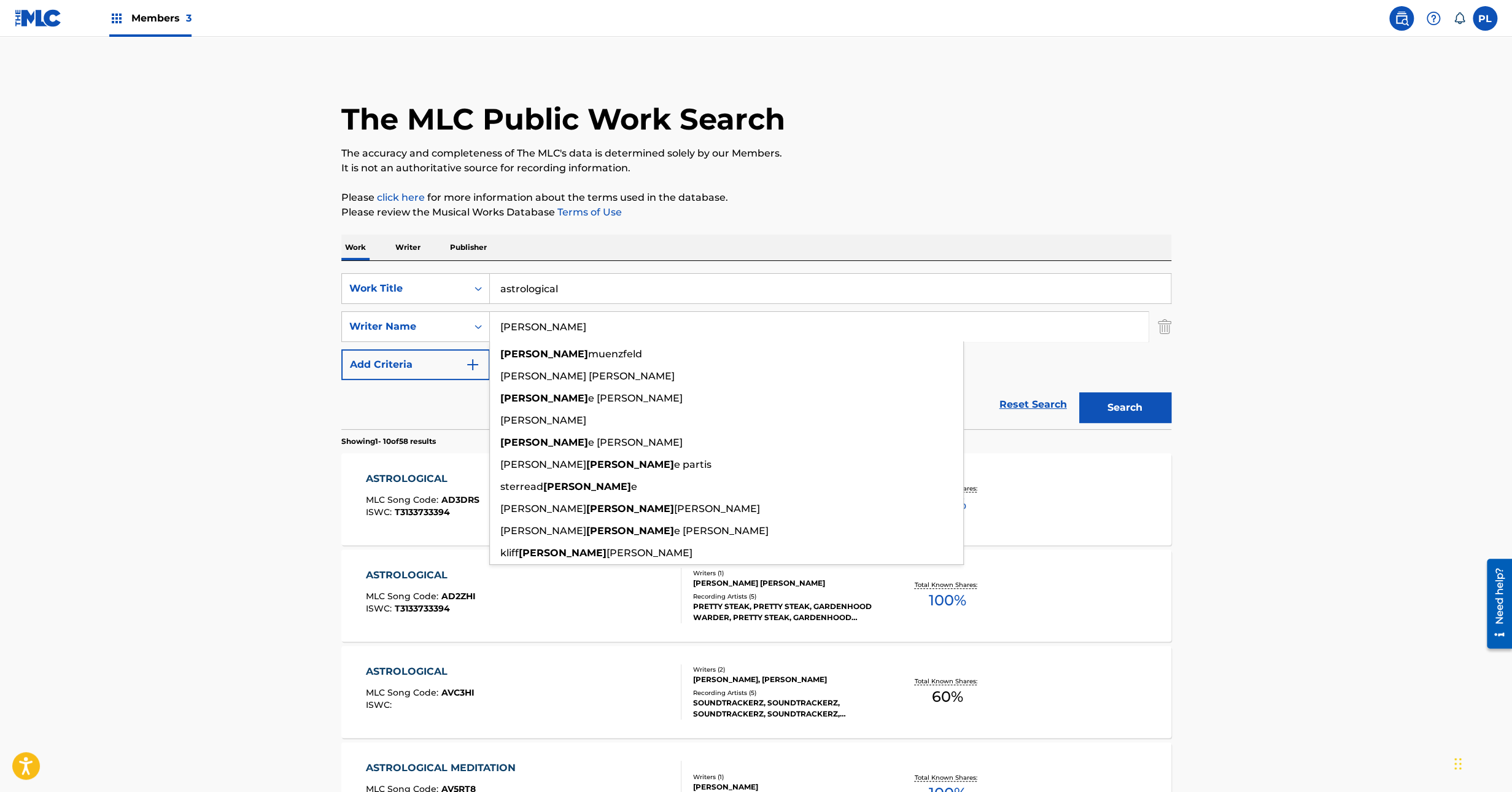
type input "valentin"
click at [1079, 392] on button "Search" at bounding box center [1125, 408] width 92 height 31
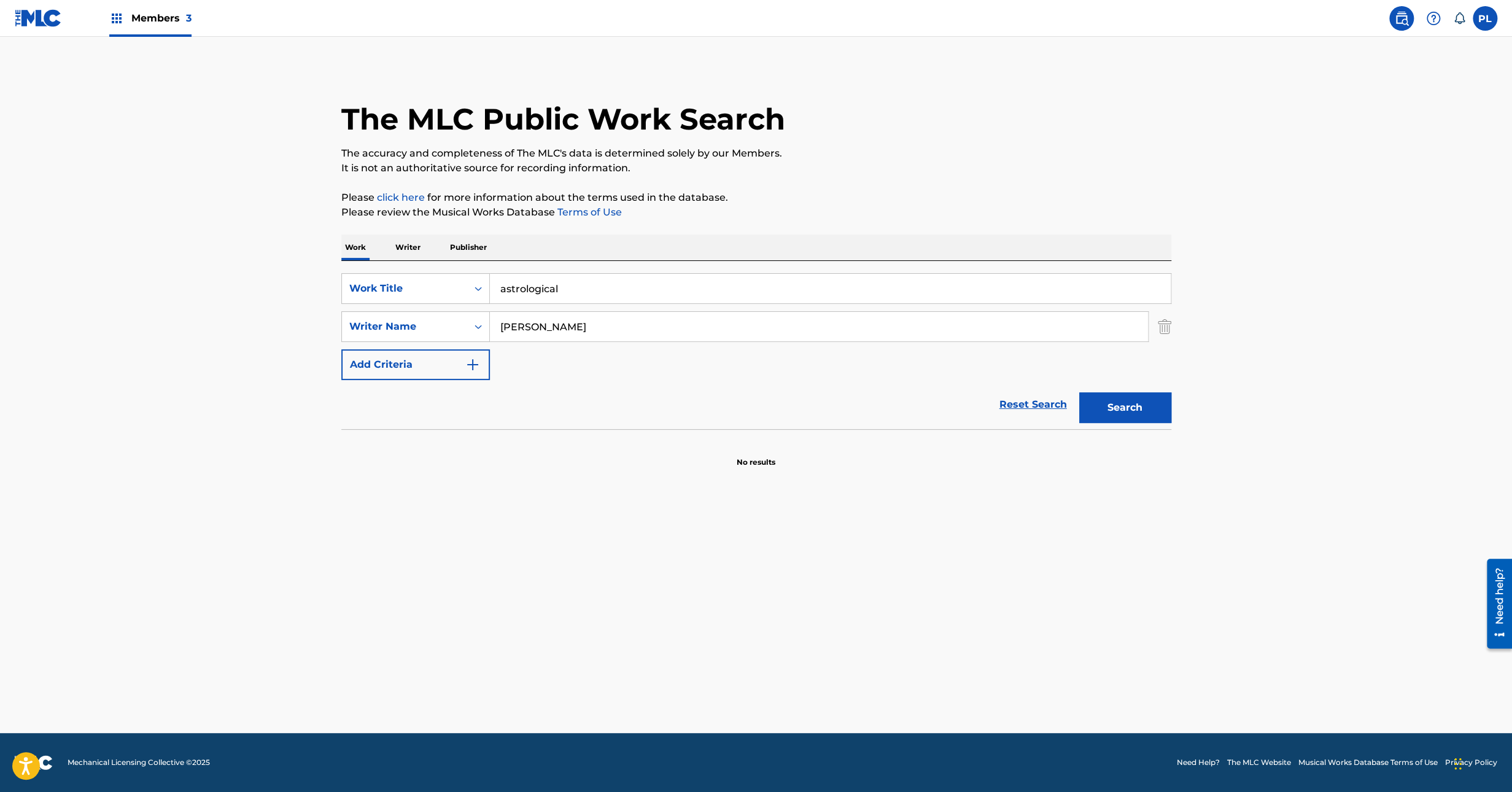
click at [619, 284] on input "astrological" at bounding box center [830, 288] width 681 height 29
